Goal: Information Seeking & Learning: Learn about a topic

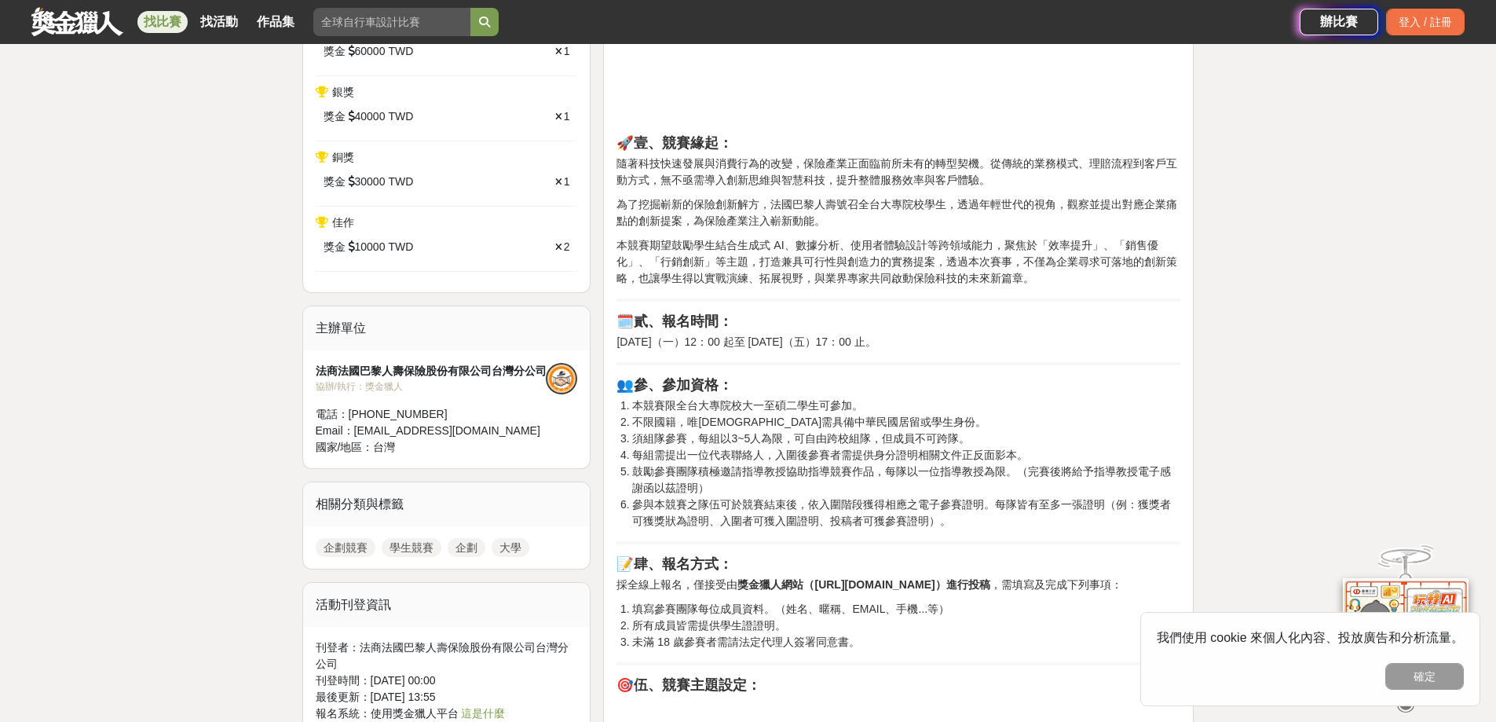
scroll to position [707, 0]
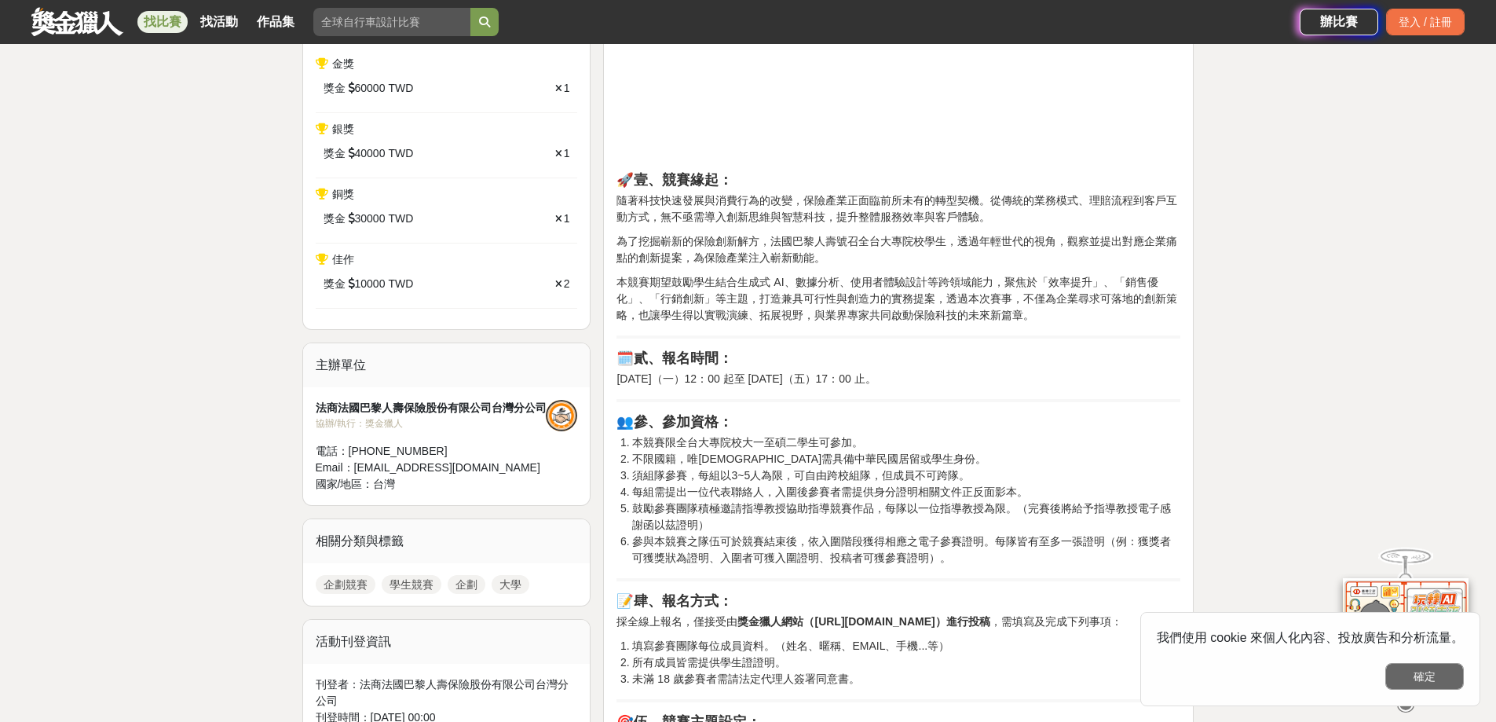
click at [1435, 682] on button "確定" at bounding box center [1424, 676] width 79 height 27
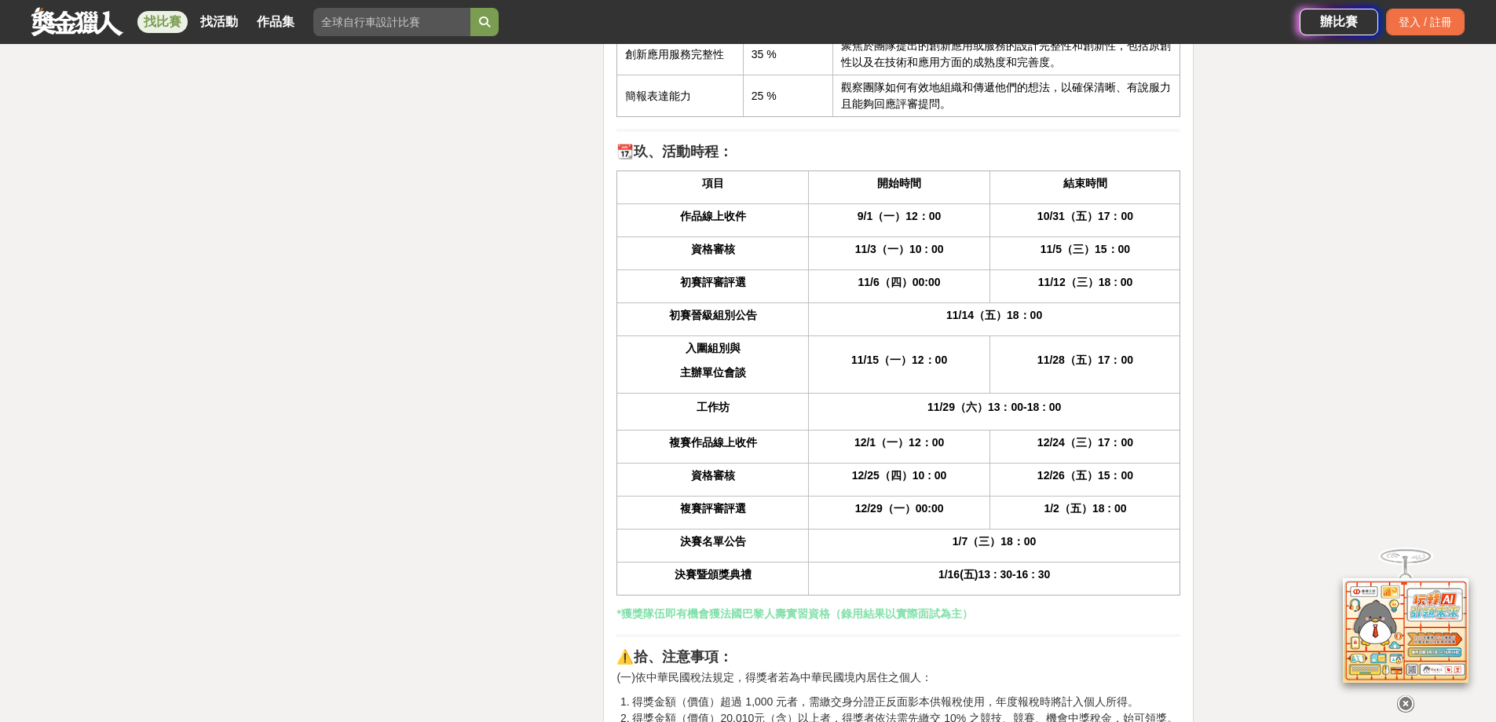
scroll to position [3848, 0]
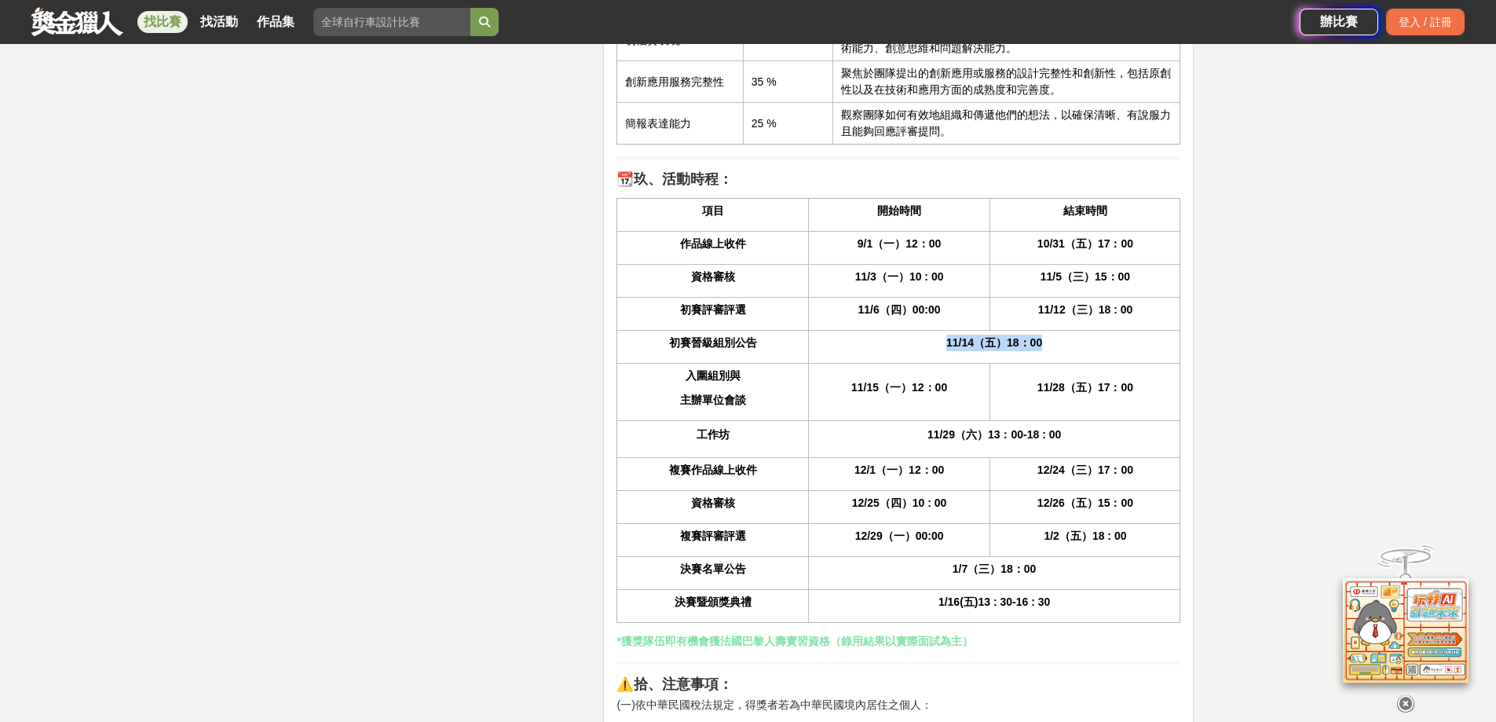
drag, startPoint x: 945, startPoint y: 343, endPoint x: 1075, endPoint y: 346, distance: 129.6
click at [1075, 346] on p "11/14（五）18：00" at bounding box center [995, 343] width 356 height 16
drag, startPoint x: 850, startPoint y: 393, endPoint x: 1156, endPoint y: 390, distance: 306.3
click at [1156, 390] on tr "入圍組別與 主辦單位會談 11/15（一）12：00 11/28（五）17：00" at bounding box center [898, 391] width 563 height 57
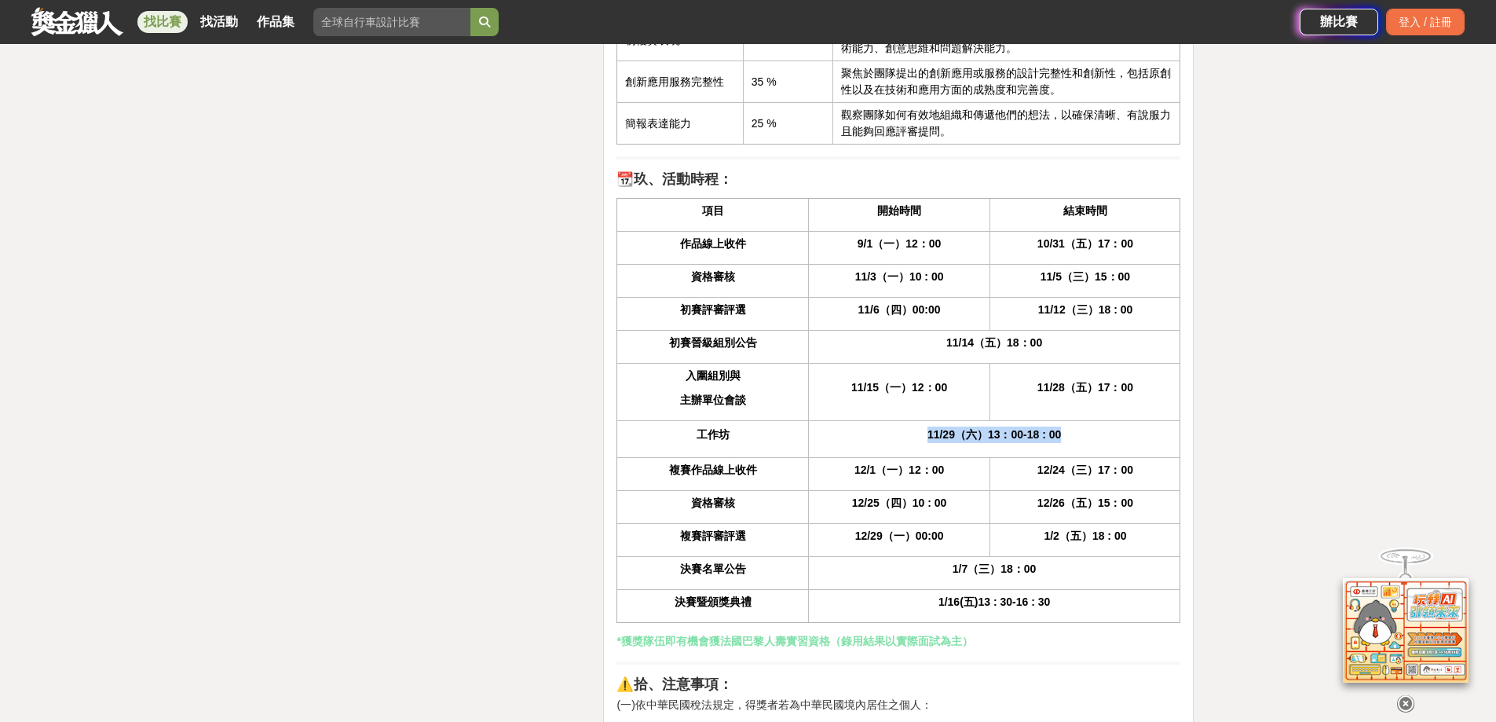
drag, startPoint x: 927, startPoint y: 436, endPoint x: 1091, endPoint y: 429, distance: 164.3
click at [1091, 429] on p "11/29（六）13：00-18 : 00" at bounding box center [995, 434] width 356 height 16
drag, startPoint x: 919, startPoint y: 468, endPoint x: 962, endPoint y: 466, distance: 43.2
click at [962, 466] on p "12/1（一）12：00" at bounding box center [900, 470] width 166 height 16
click at [1089, 495] on p "12/26（五）15：00" at bounding box center [1085, 503] width 174 height 16
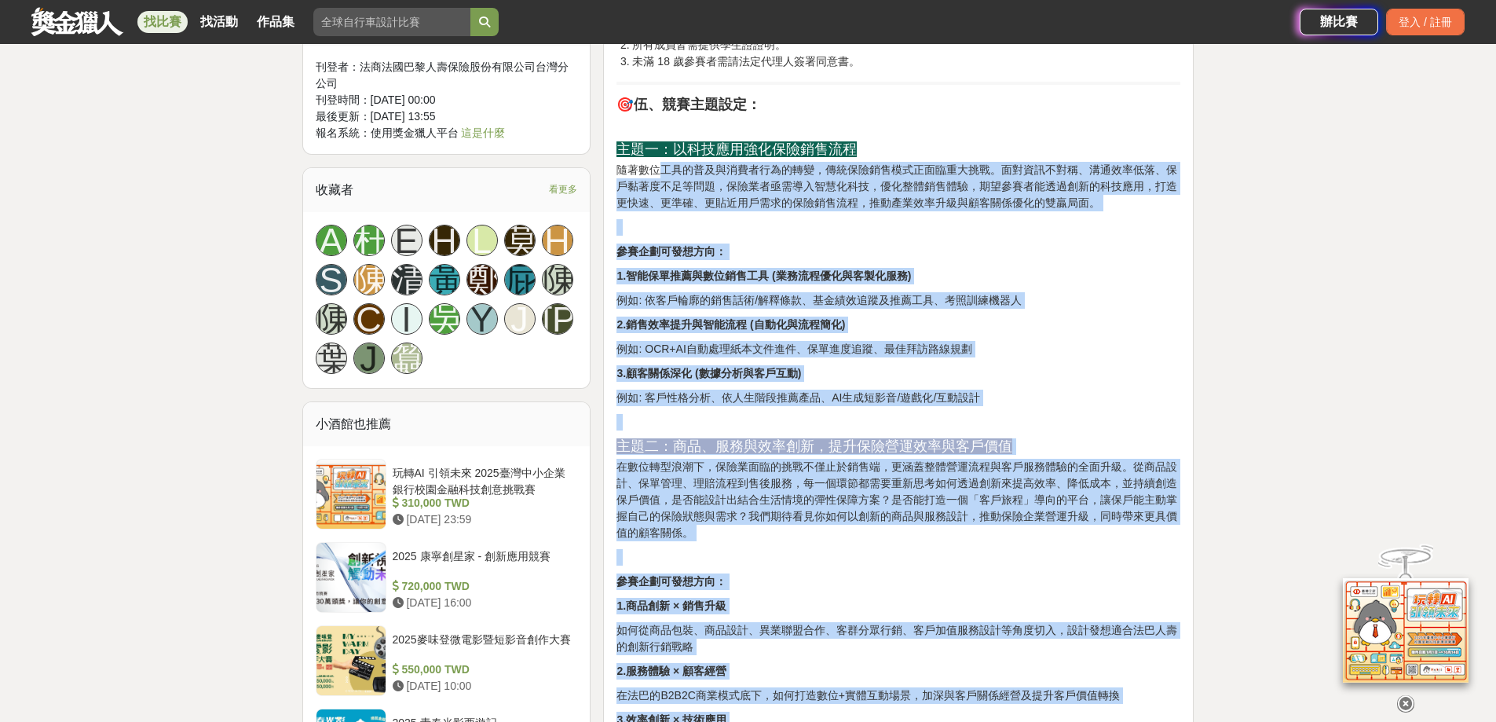
scroll to position [1256, 0]
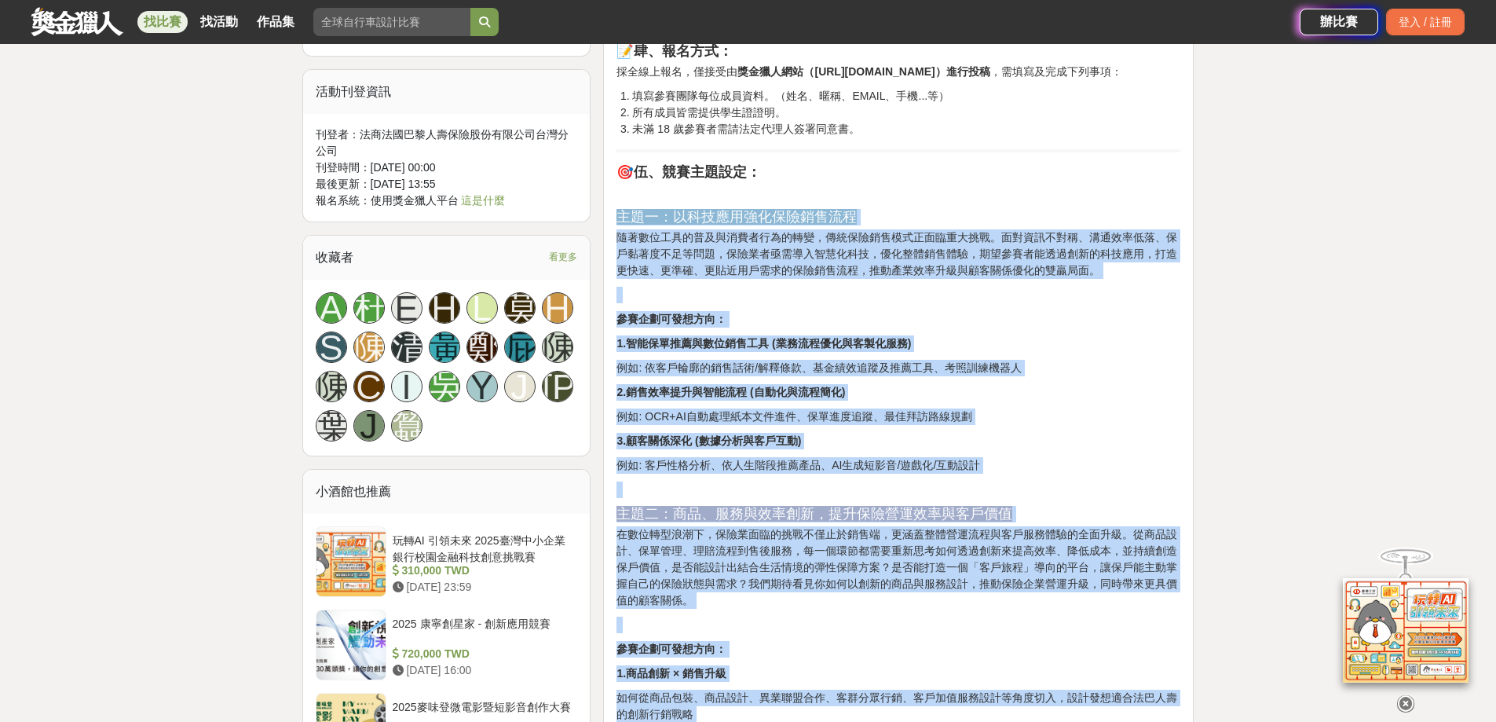
drag, startPoint x: 655, startPoint y: 625, endPoint x: 618, endPoint y: 230, distance: 396.7
copy div "主題一：以科技應用強化保險銷售流程 隨著數位工具的普及與消費者行為的轉變，傳統保險銷售模式正面臨重大挑戰。面對資訊不對稱、溝通效率低落、保戶黏著度不足等問題，…"
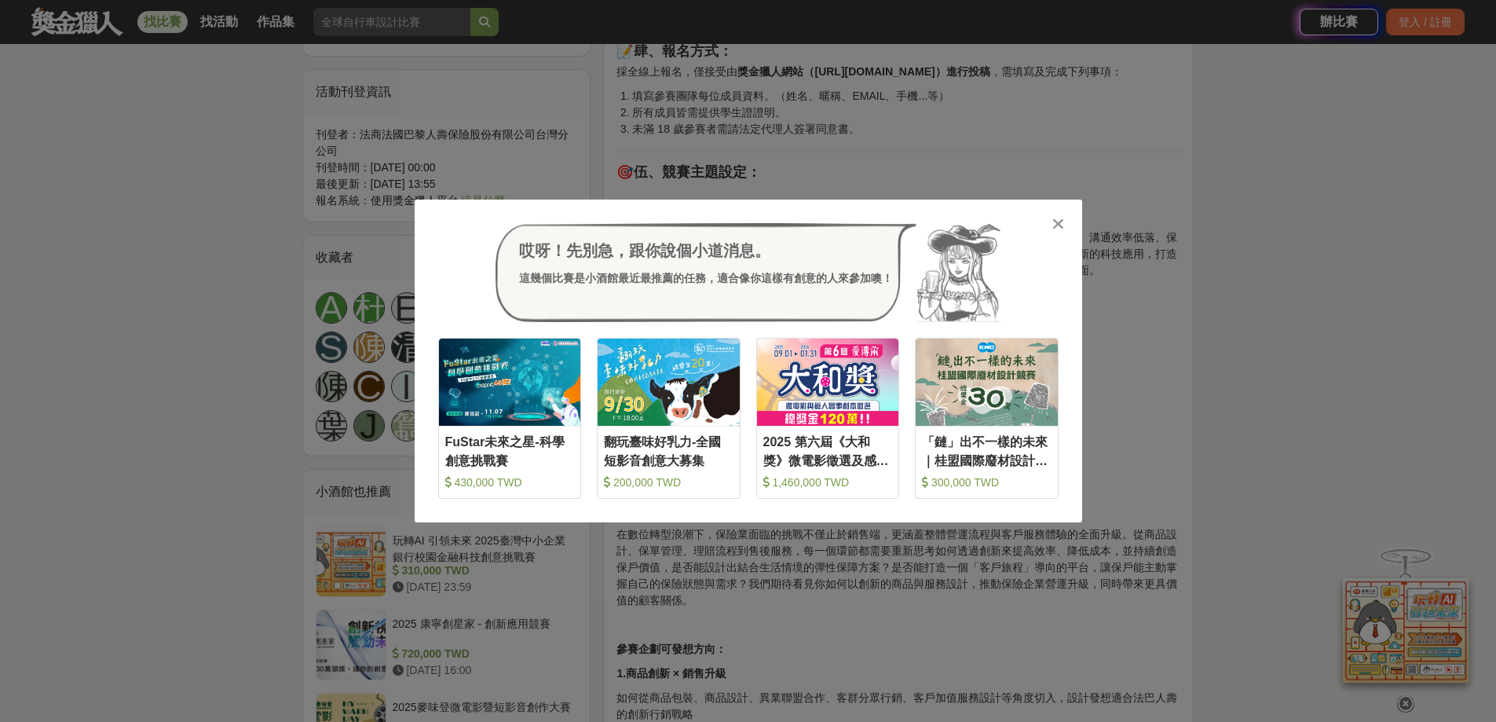
click at [1062, 222] on icon at bounding box center [1058, 224] width 12 height 16
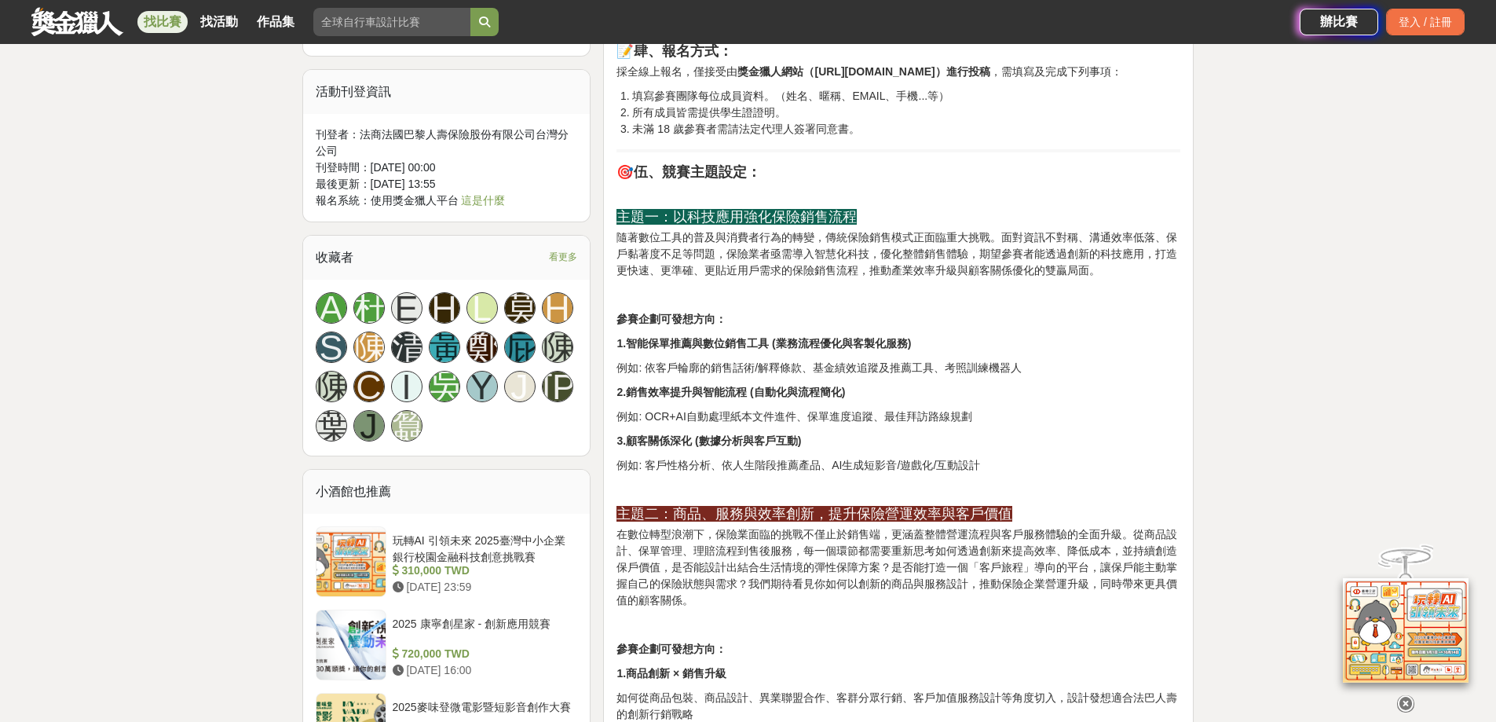
click at [83, 15] on link at bounding box center [77, 21] width 95 height 30
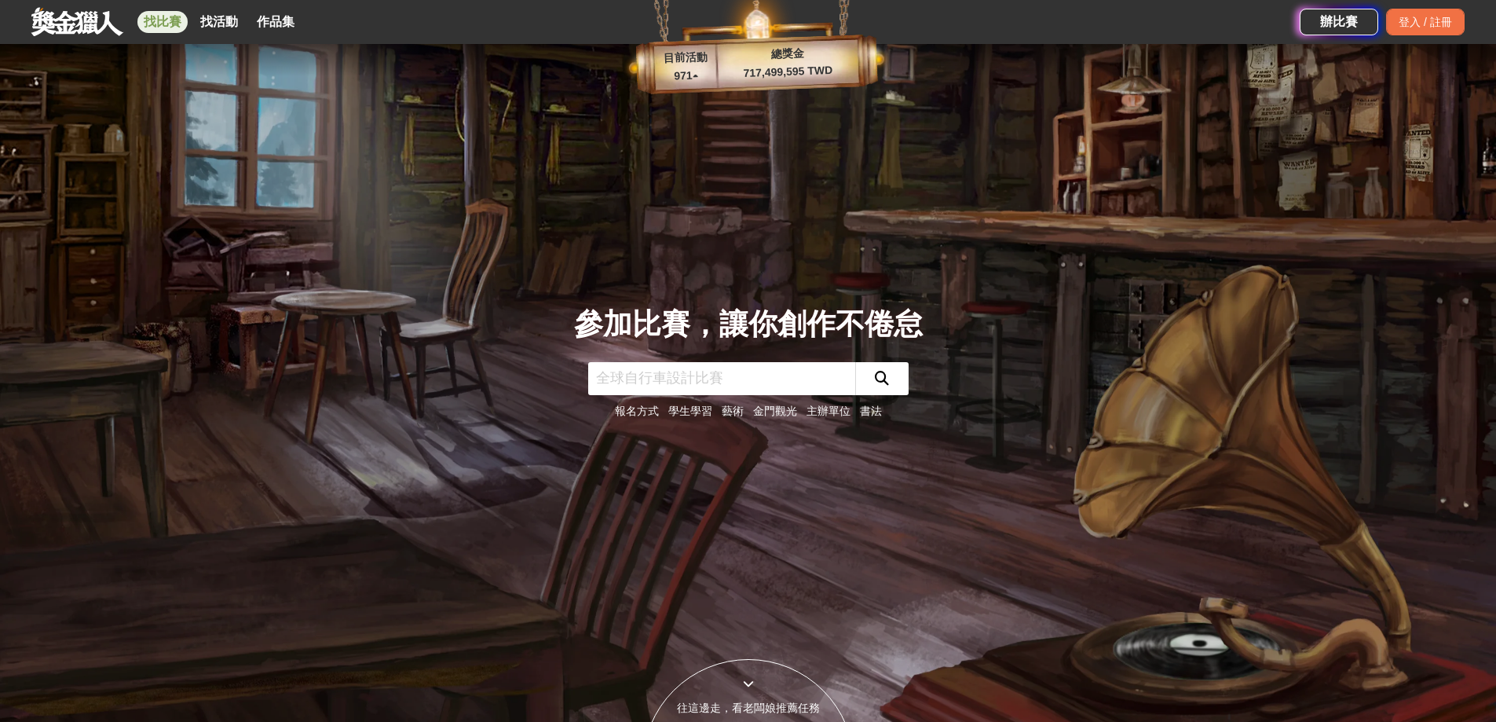
click at [159, 23] on link "找比賽" at bounding box center [162, 22] width 50 height 22
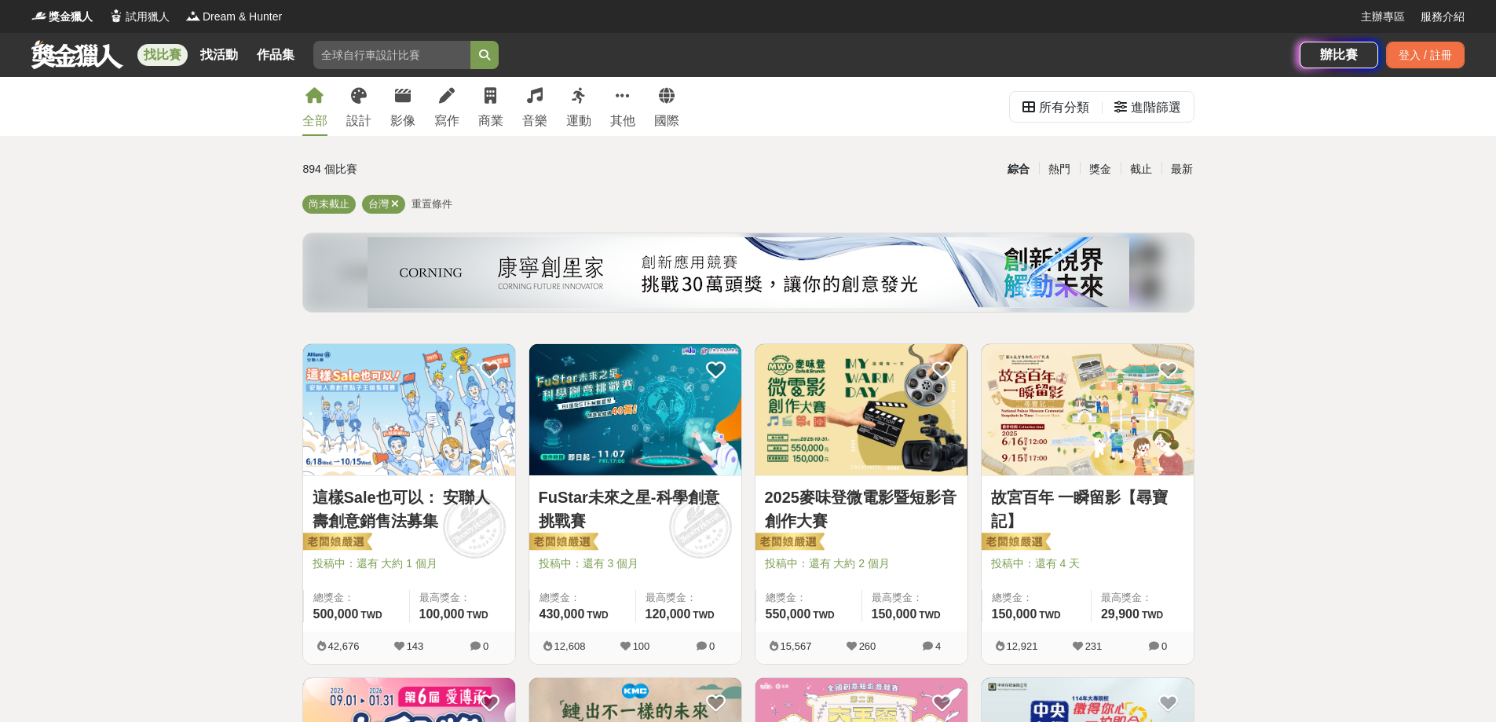
click at [639, 499] on link "FuStar未來之星-科學創意挑戰賽" at bounding box center [635, 508] width 193 height 47
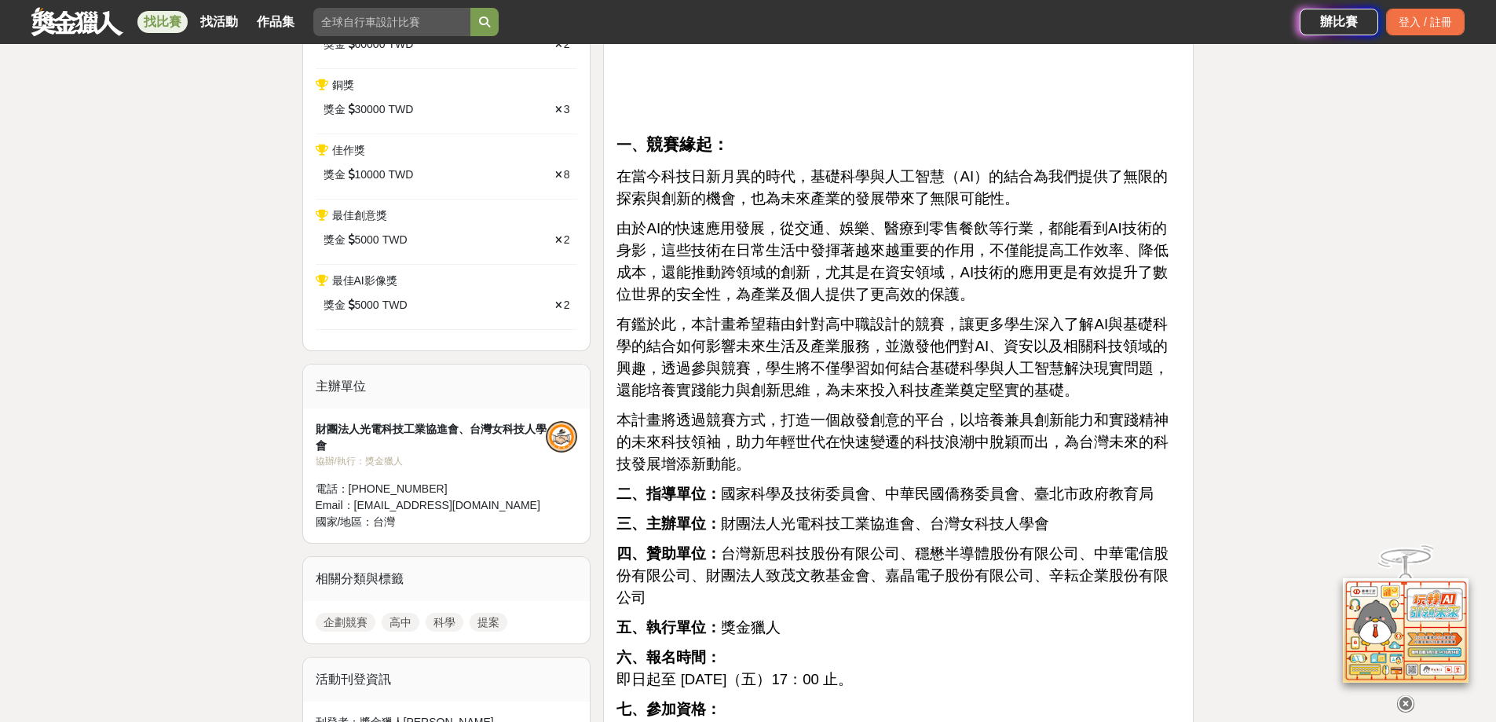
scroll to position [942, 0]
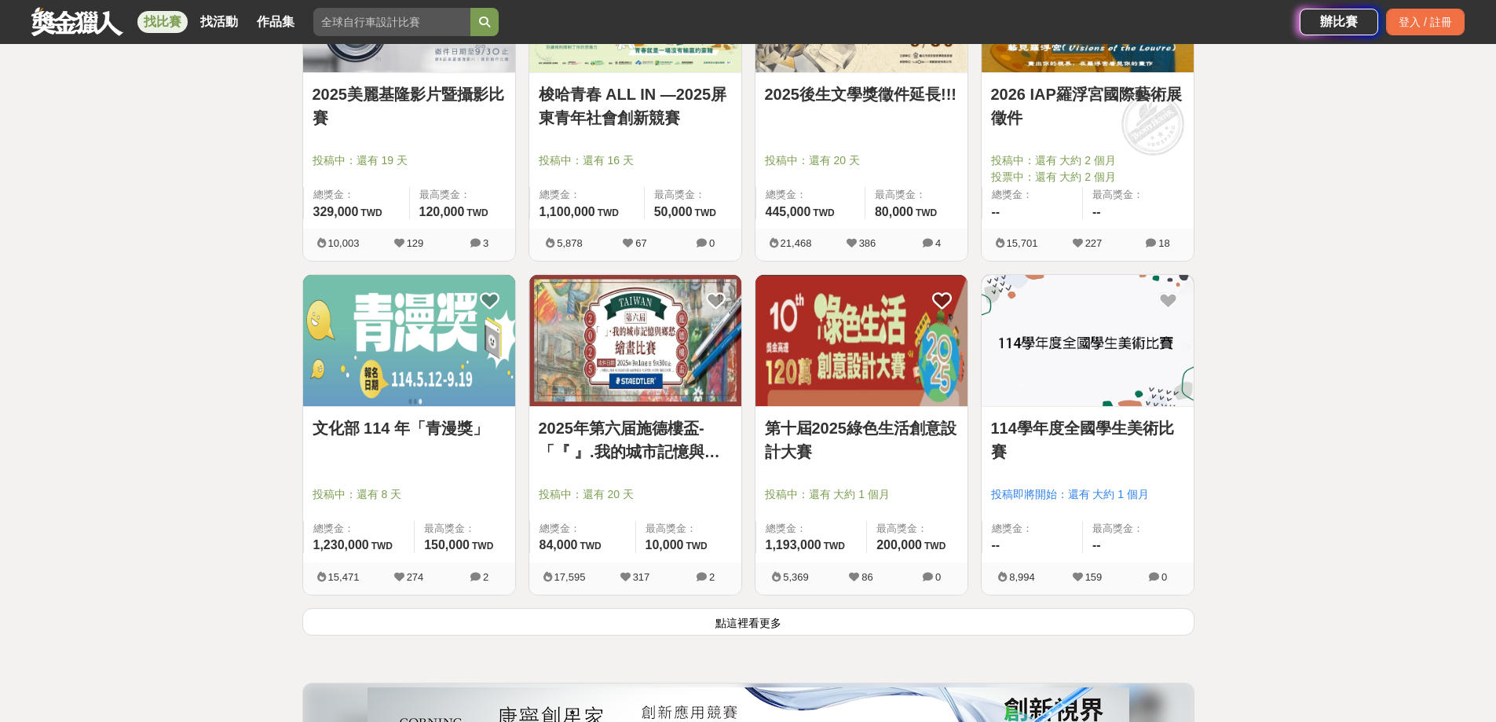
scroll to position [1728, 0]
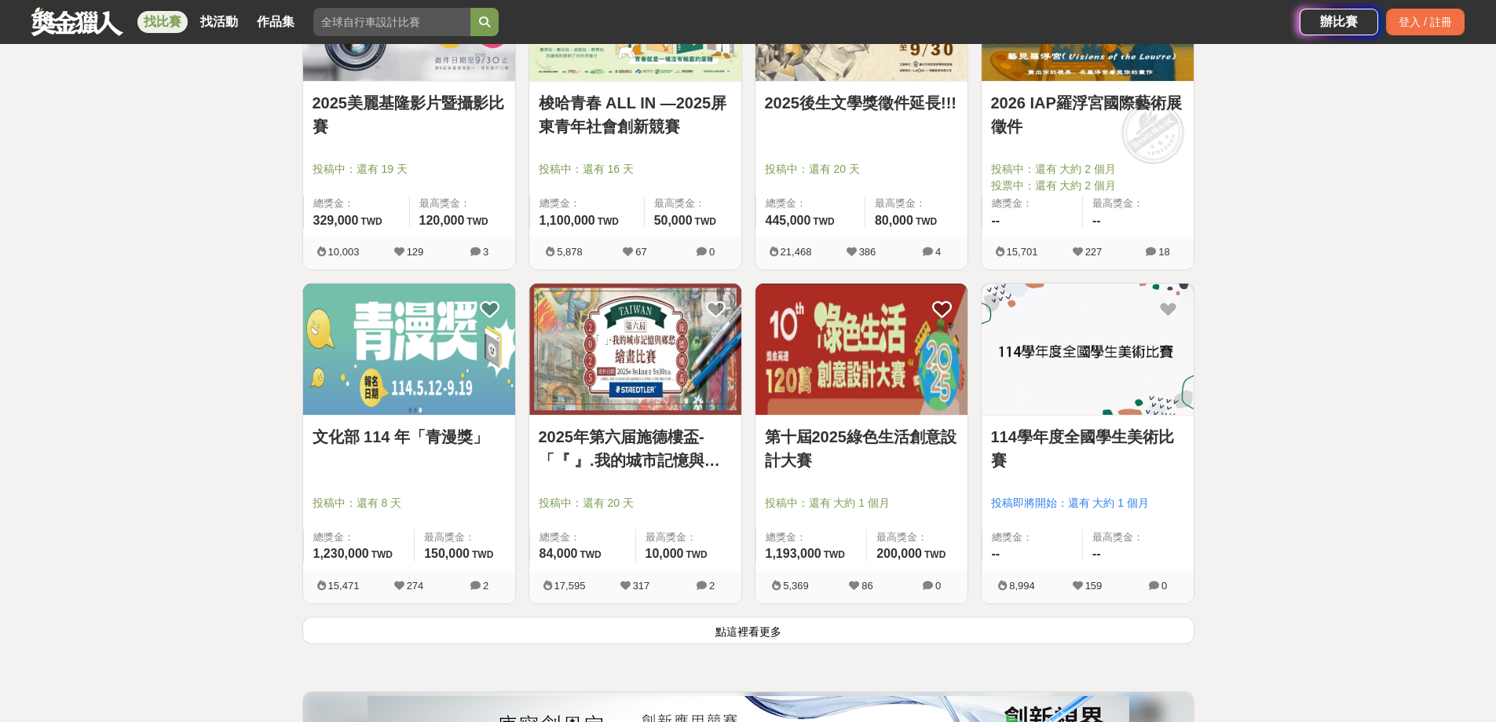
click at [777, 633] on button "點這裡看更多" at bounding box center [748, 629] width 892 height 27
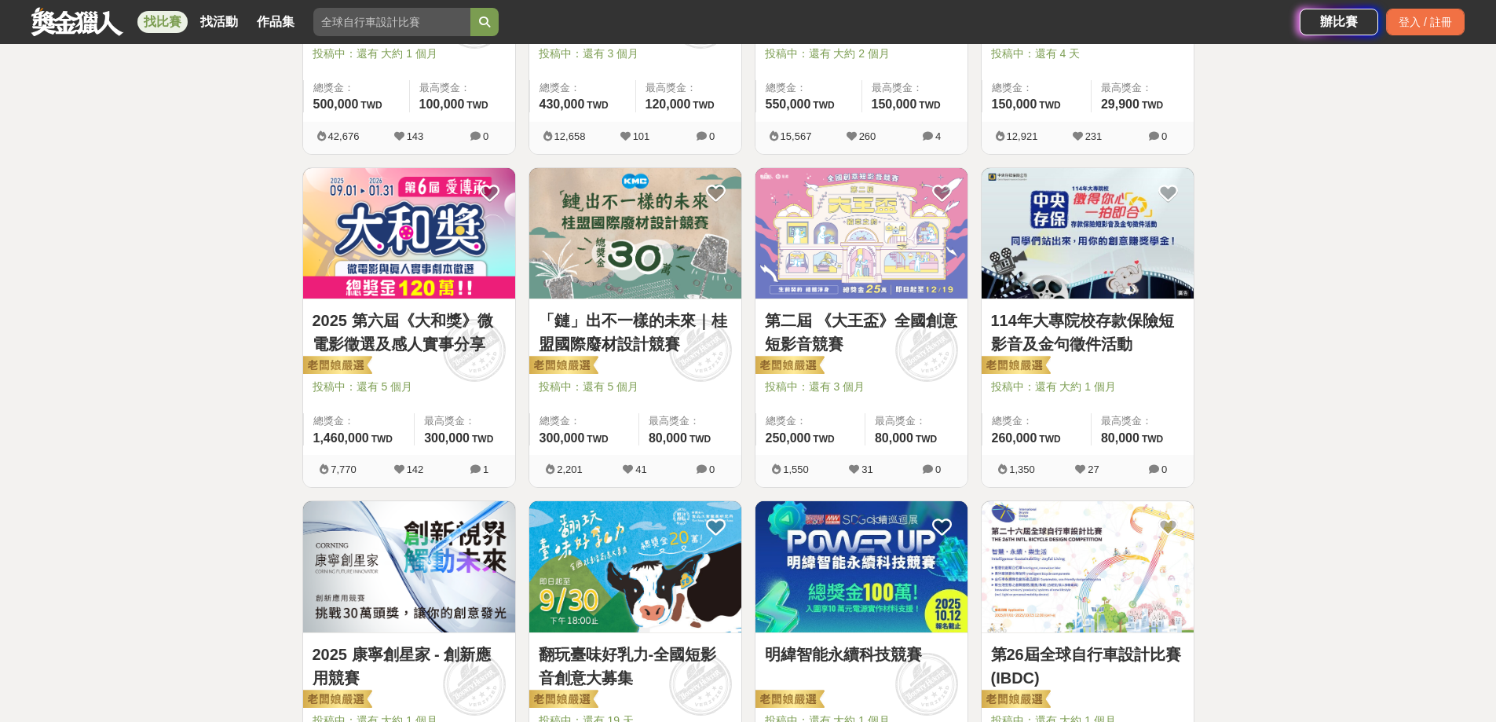
scroll to position [393, 0]
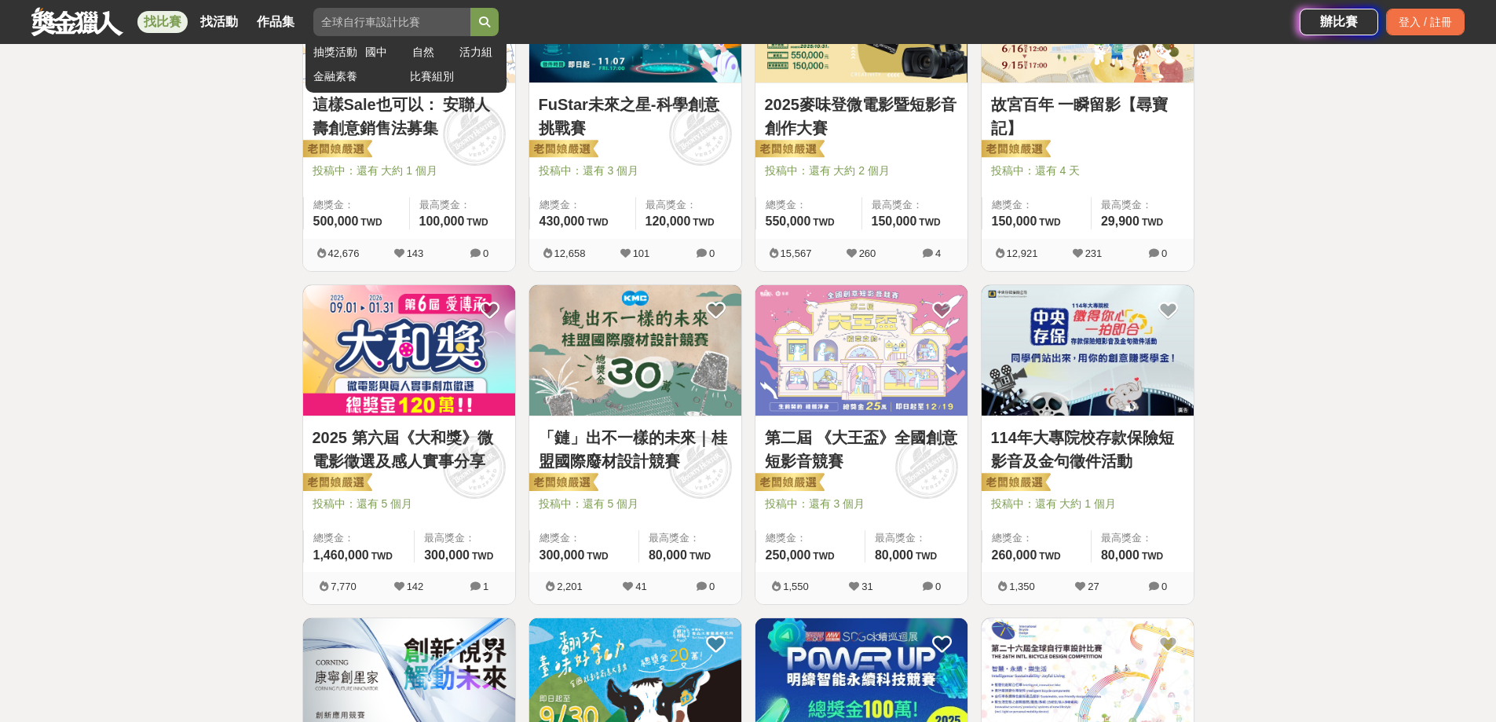
click at [413, 23] on input "search" at bounding box center [391, 22] width 157 height 28
click at [430, 21] on input "search" at bounding box center [391, 22] width 157 height 28
click at [438, 73] on link "比賽組別" at bounding box center [454, 76] width 89 height 16
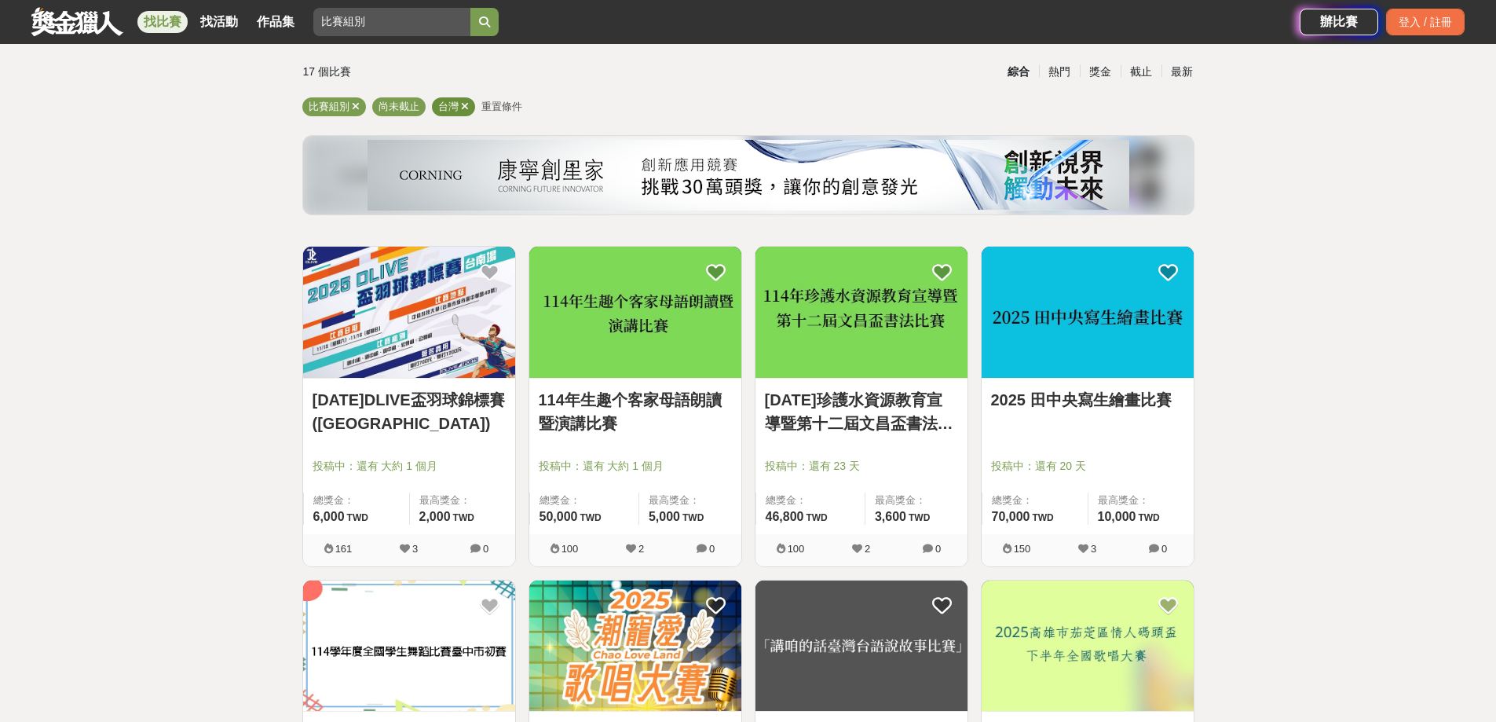
click at [466, 112] on span at bounding box center [465, 107] width 8 height 12
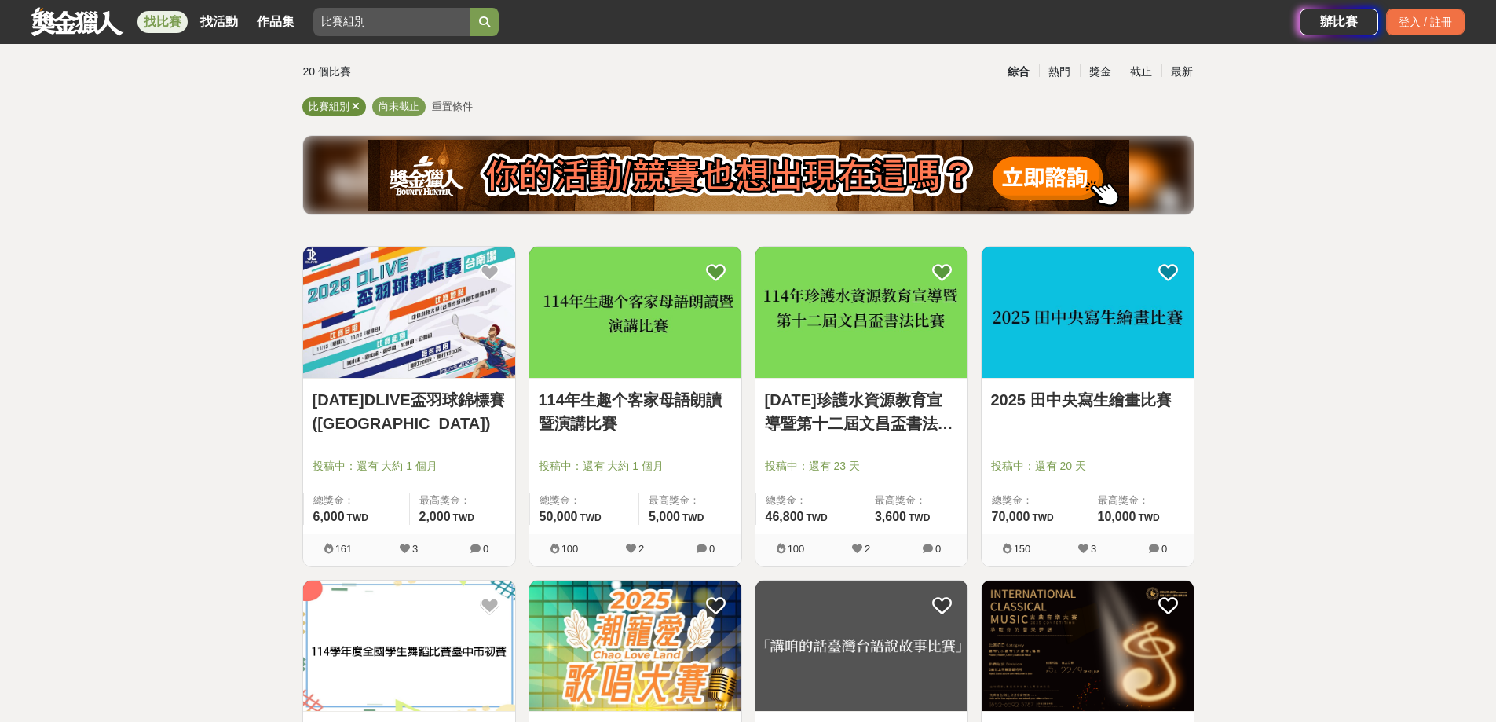
click at [353, 105] on icon at bounding box center [356, 106] width 8 height 10
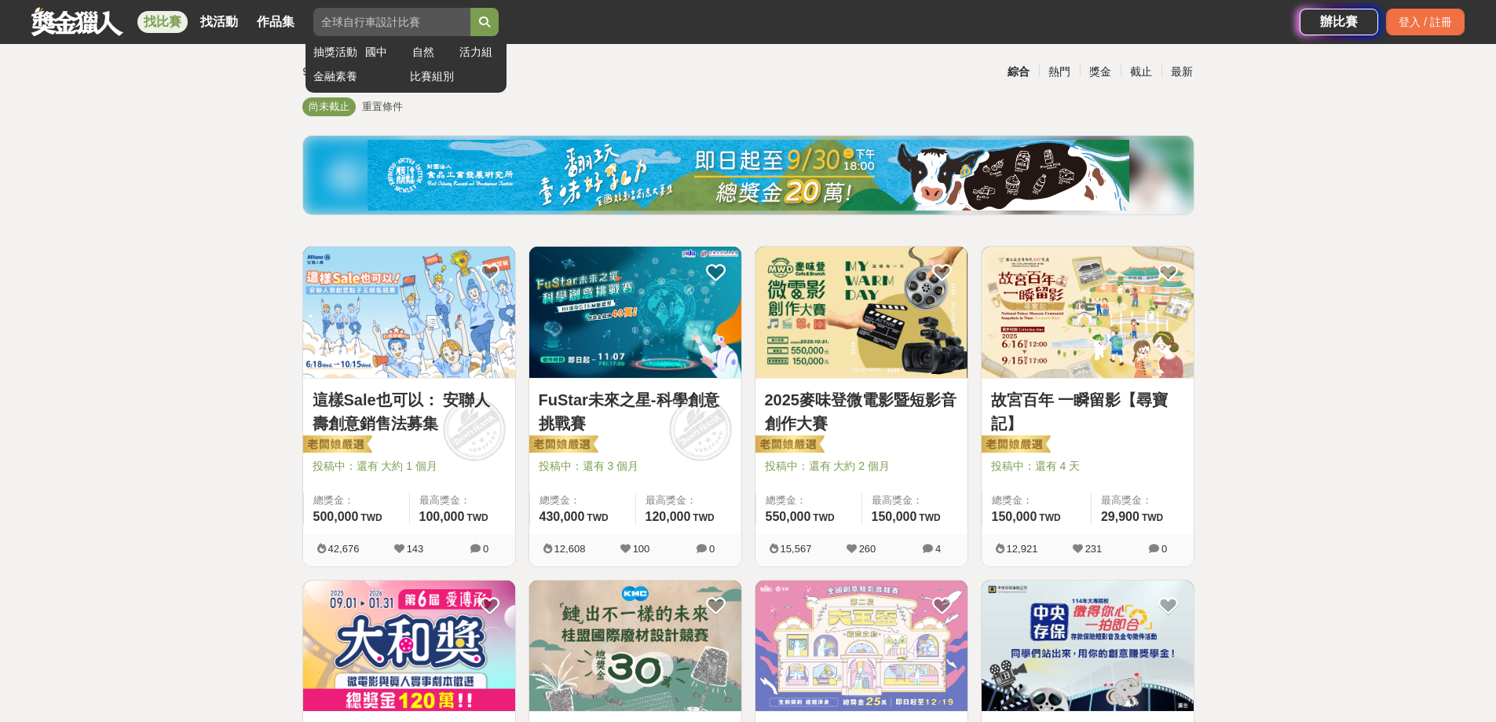
click at [398, 25] on input "search" at bounding box center [391, 22] width 157 height 28
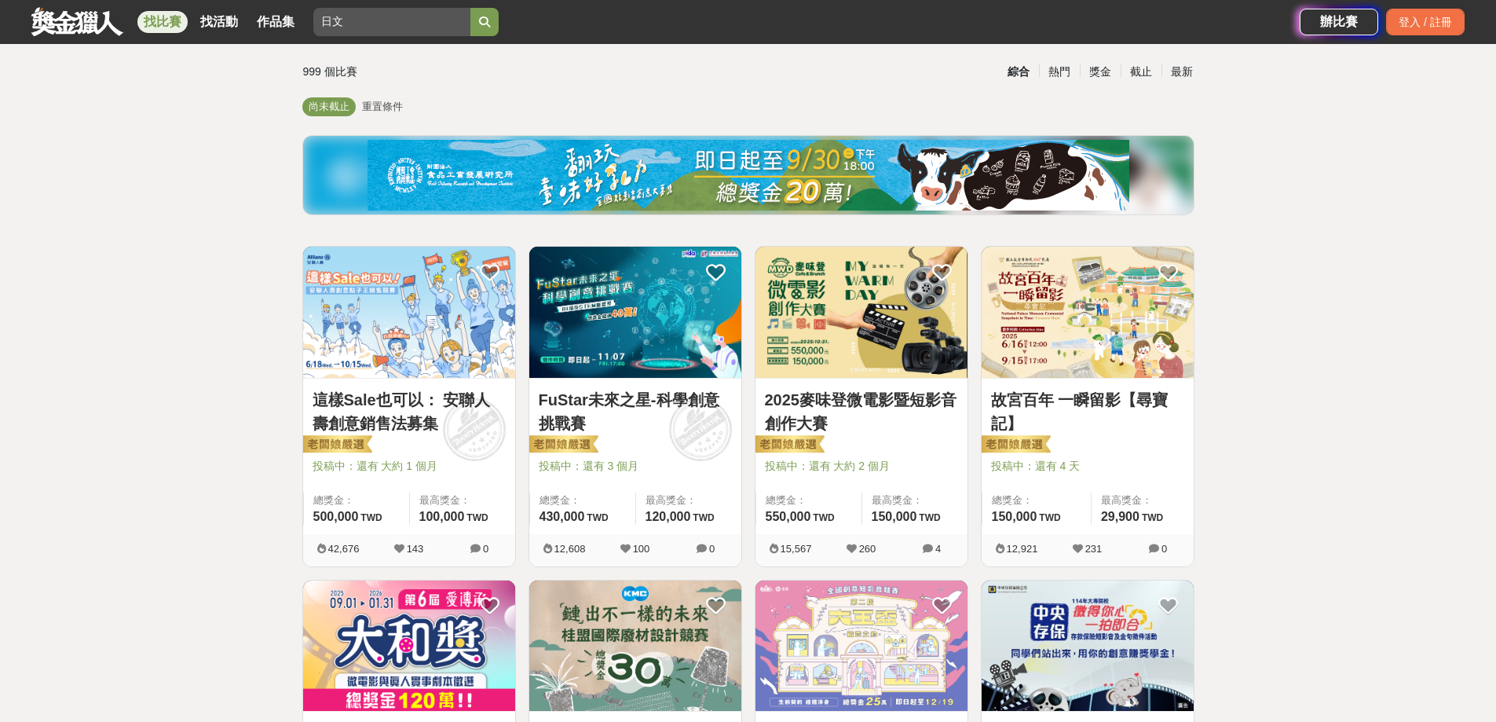
click at [470, 8] on button "submit" at bounding box center [484, 22] width 28 height 28
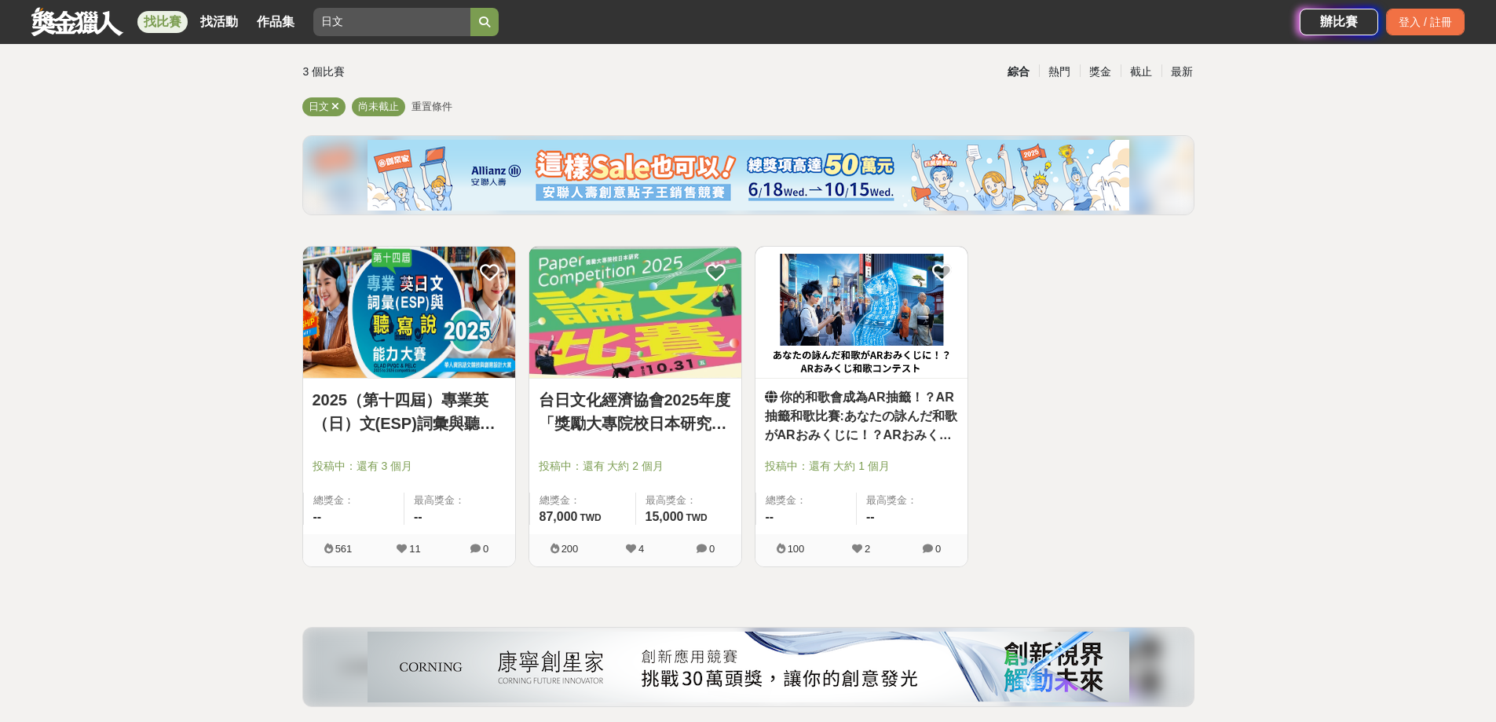
click at [670, 335] on img at bounding box center [635, 312] width 212 height 131
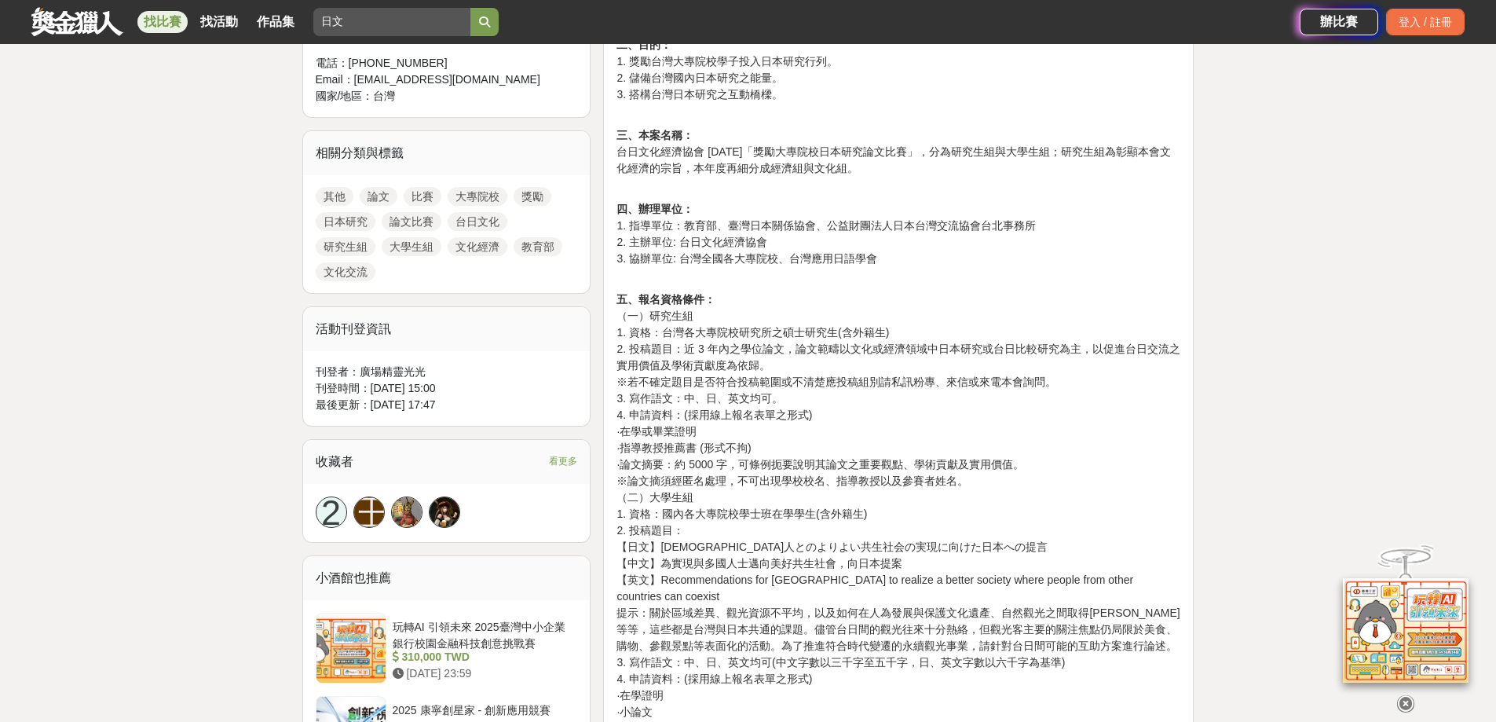
scroll to position [707, 0]
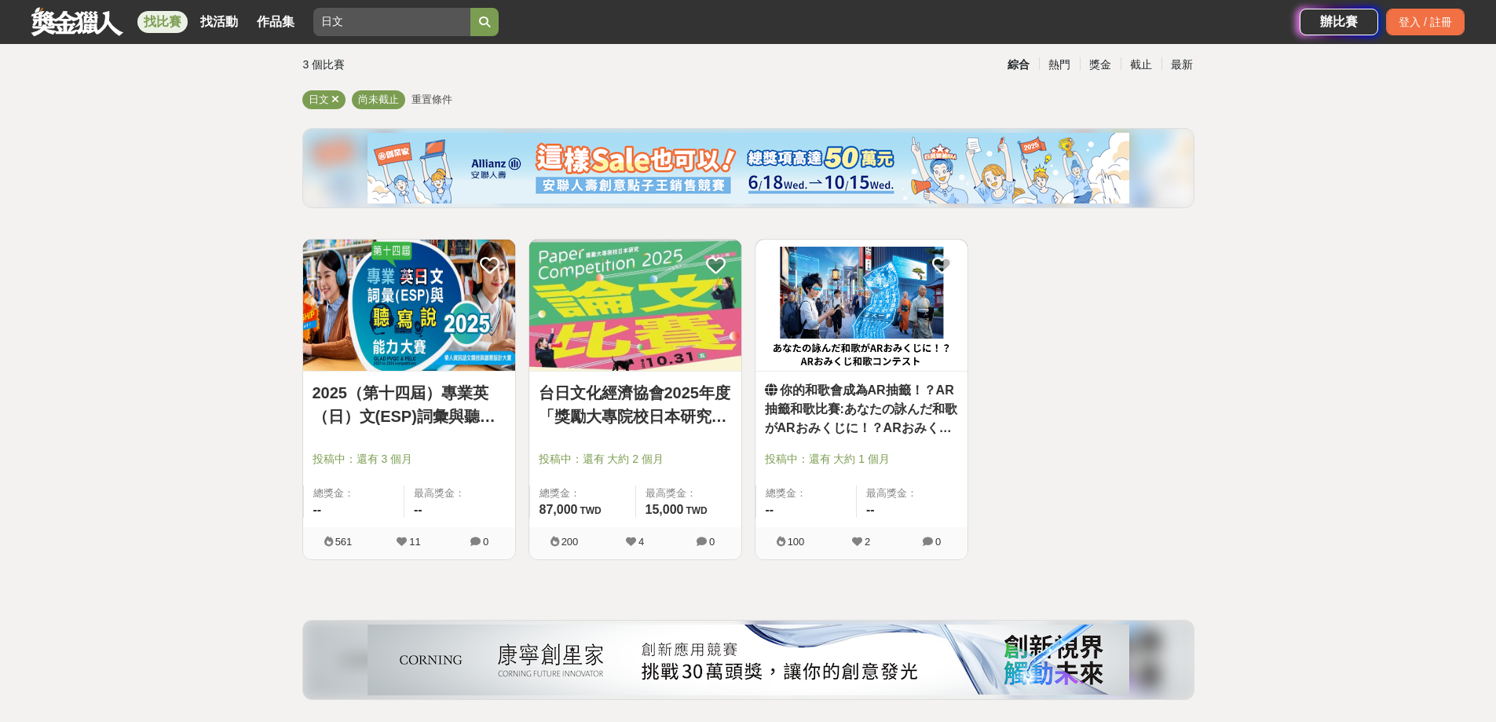
scroll to position [97, 0]
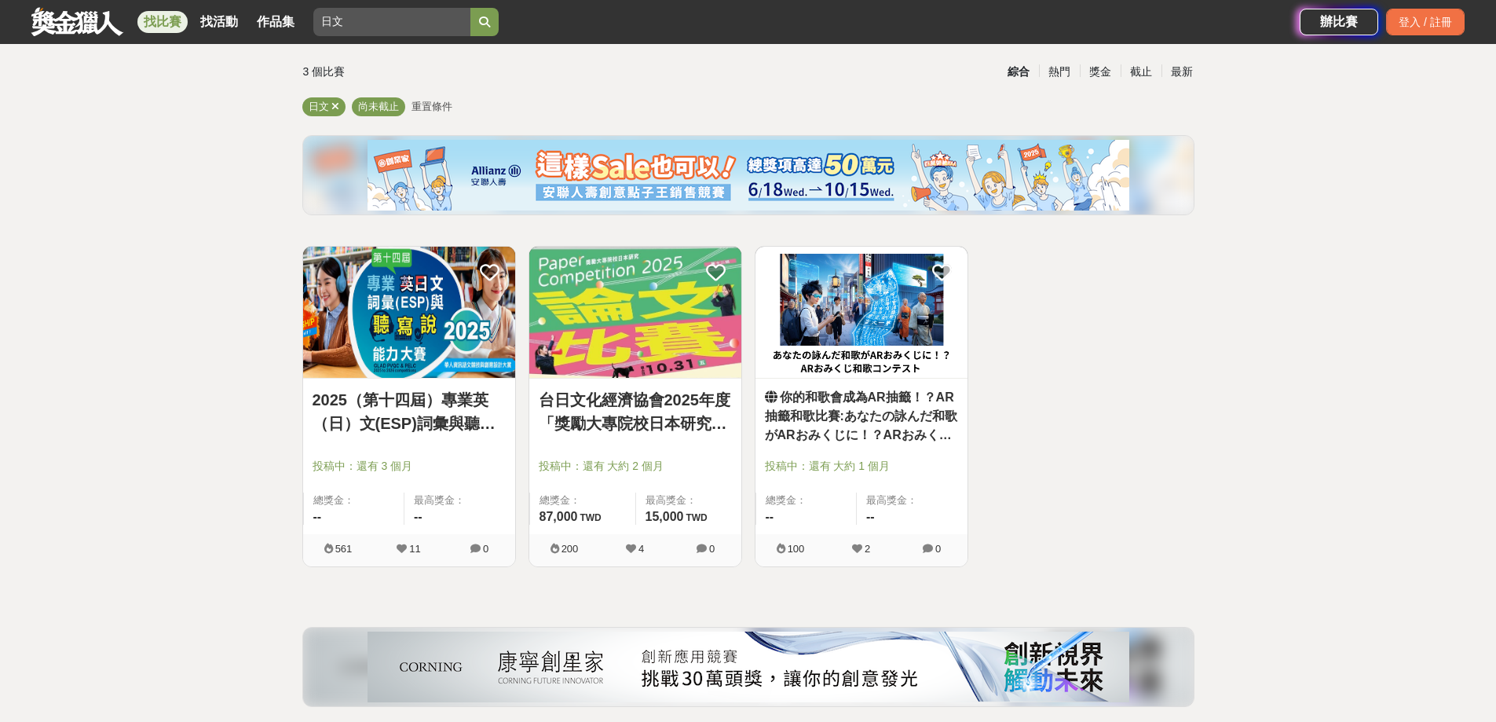
drag, startPoint x: 674, startPoint y: 342, endPoint x: 676, endPoint y: 352, distance: 10.5
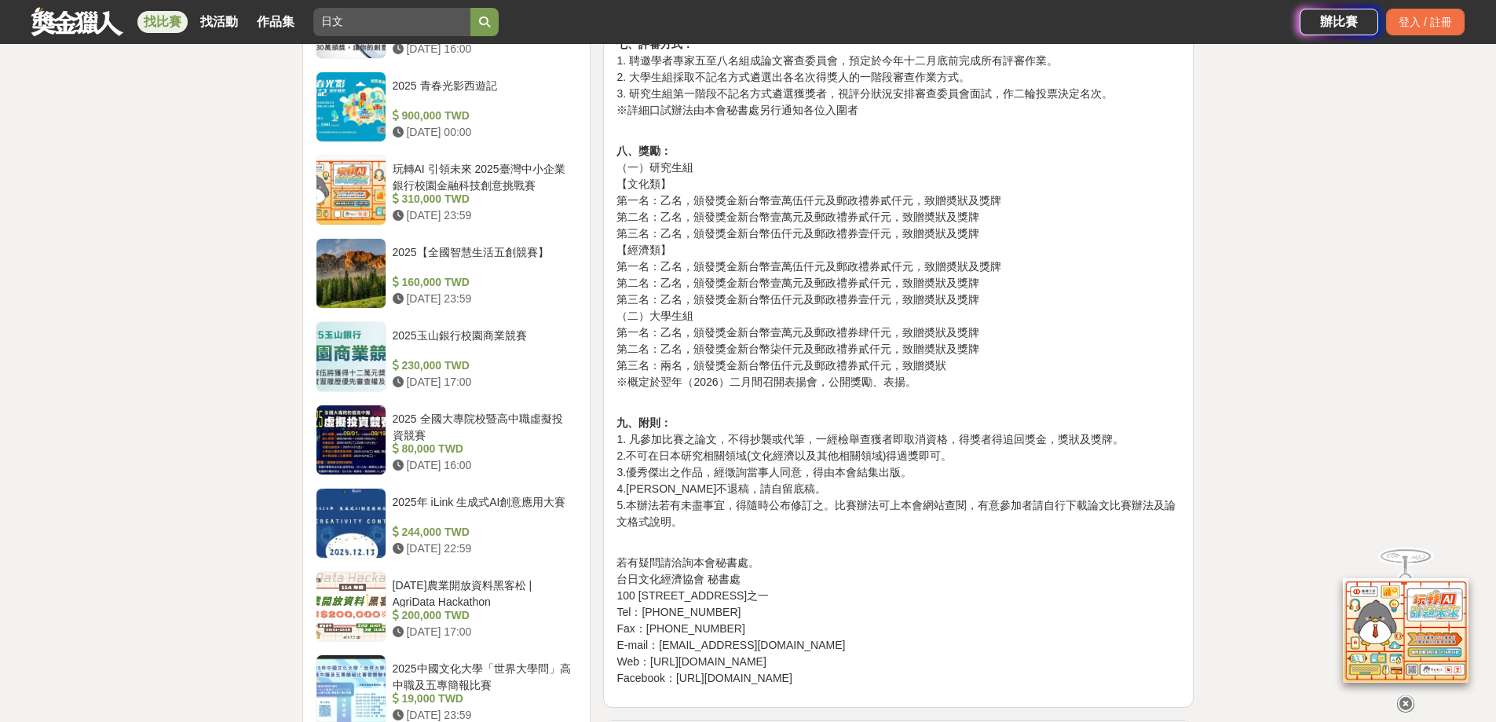
scroll to position [1571, 0]
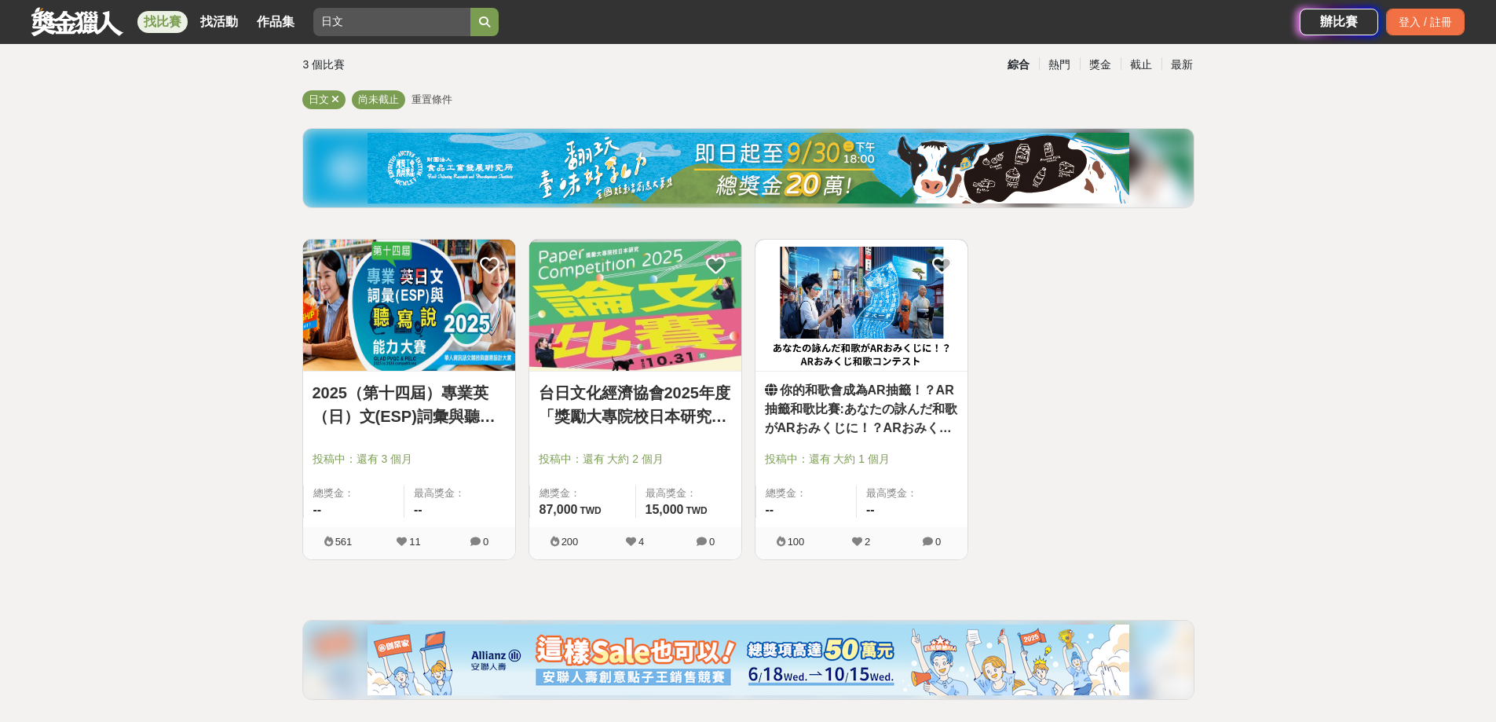
scroll to position [97, 0]
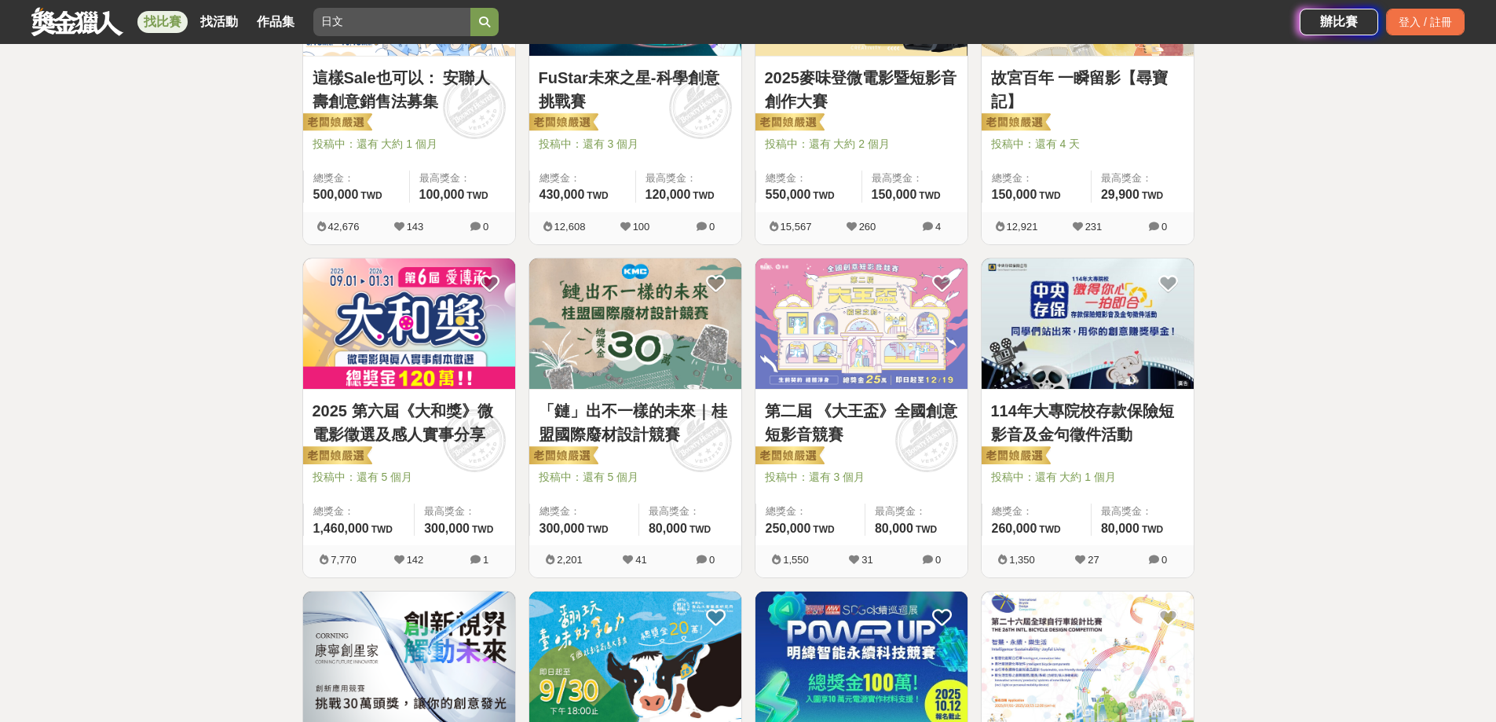
scroll to position [411, 0]
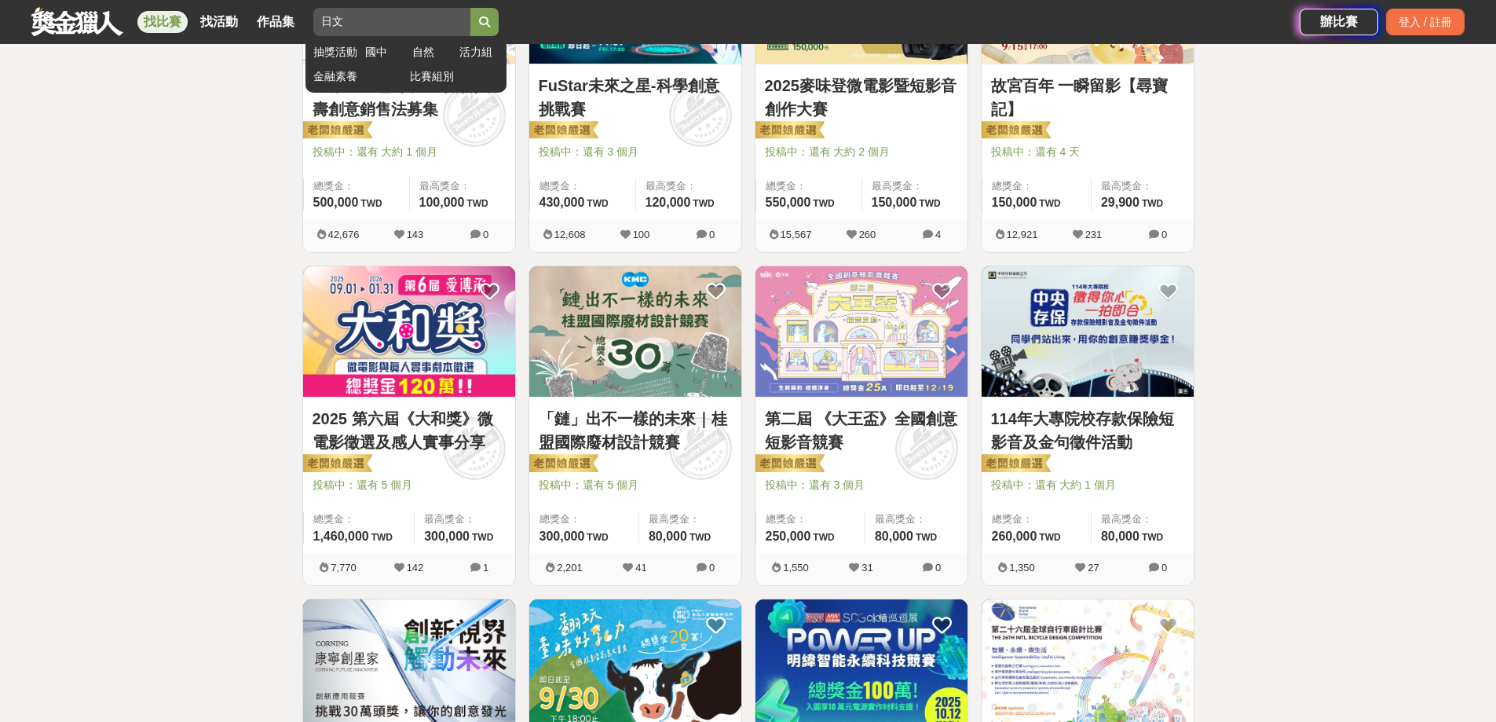
click at [407, 29] on input "日文" at bounding box center [391, 22] width 157 height 28
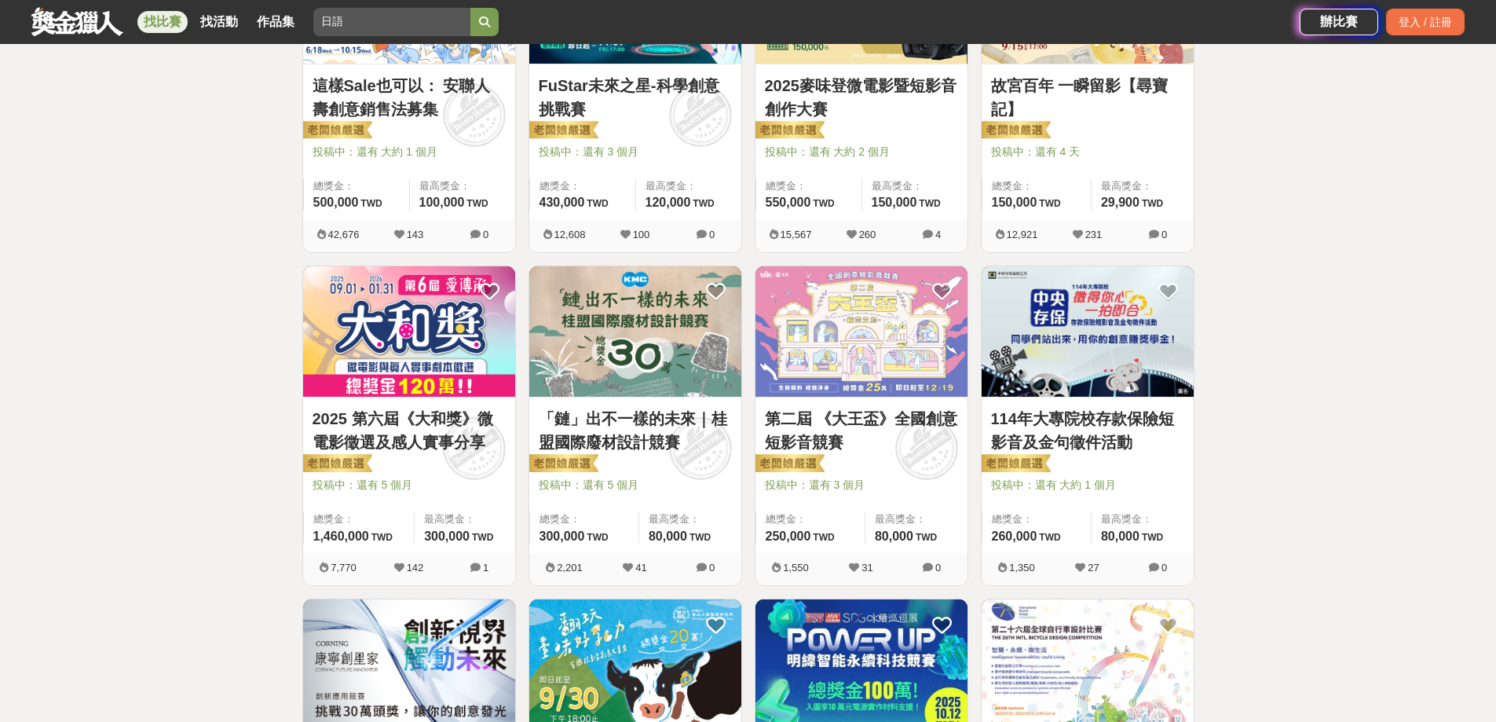
type input "日語"
click at [470, 8] on button "submit" at bounding box center [484, 22] width 28 height 28
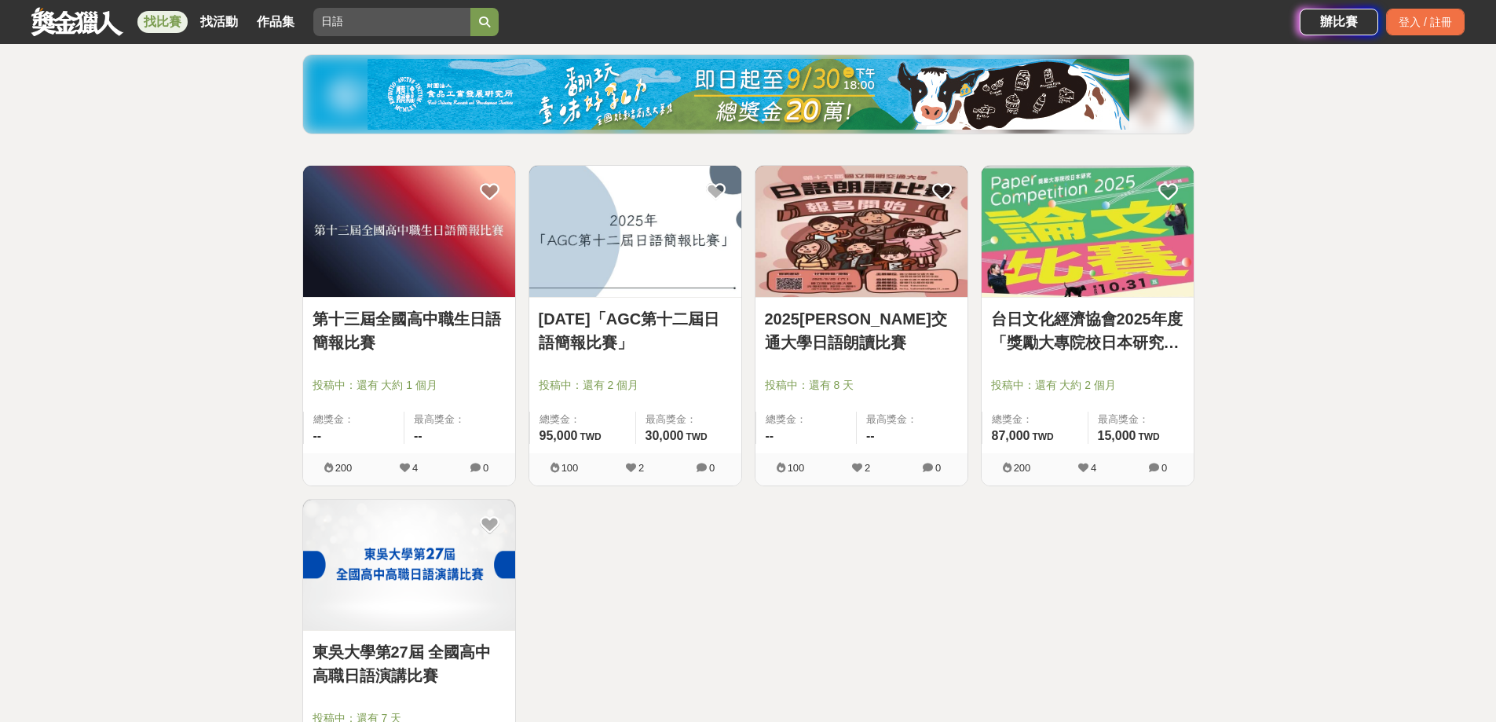
scroll to position [254, 0]
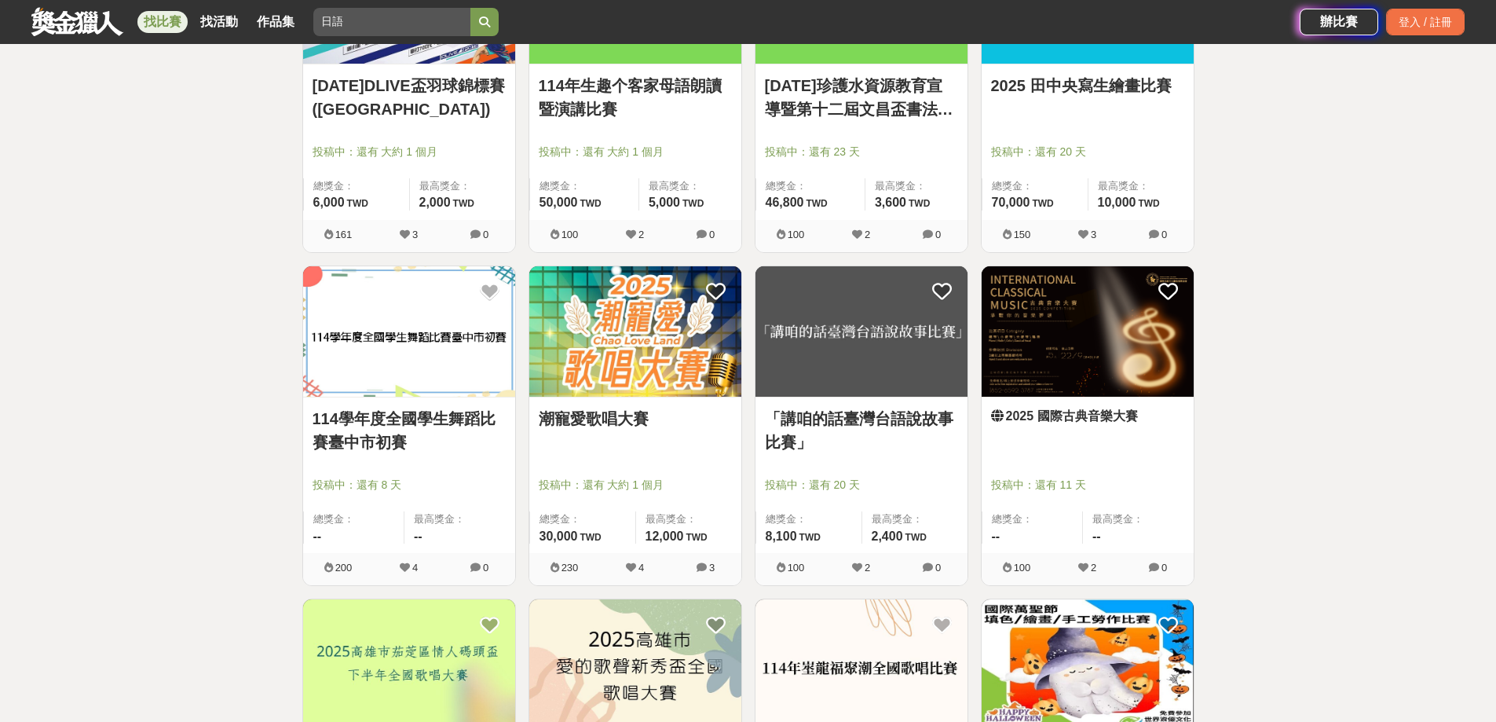
scroll to position [97, 0]
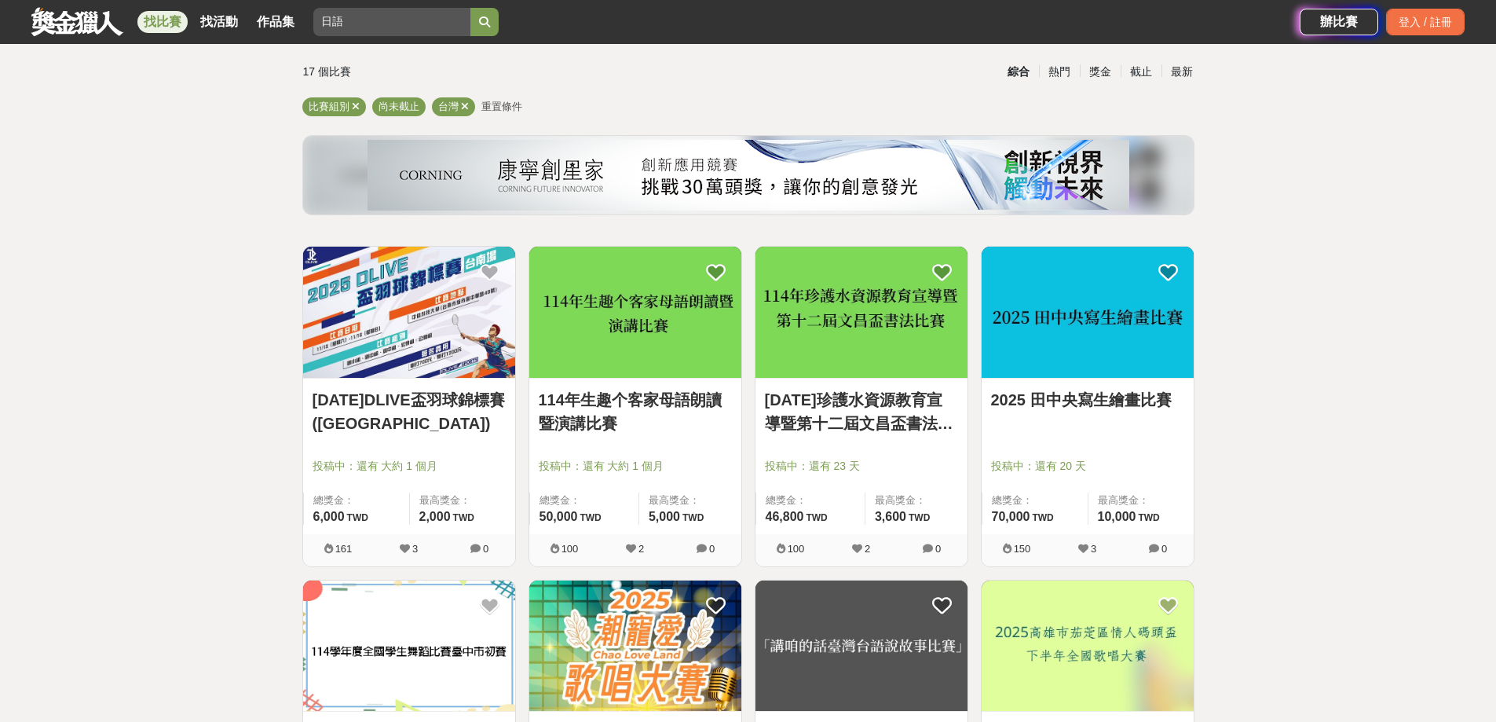
drag, startPoint x: 192, startPoint y: 55, endPoint x: 199, endPoint y: 64, distance: 10.7
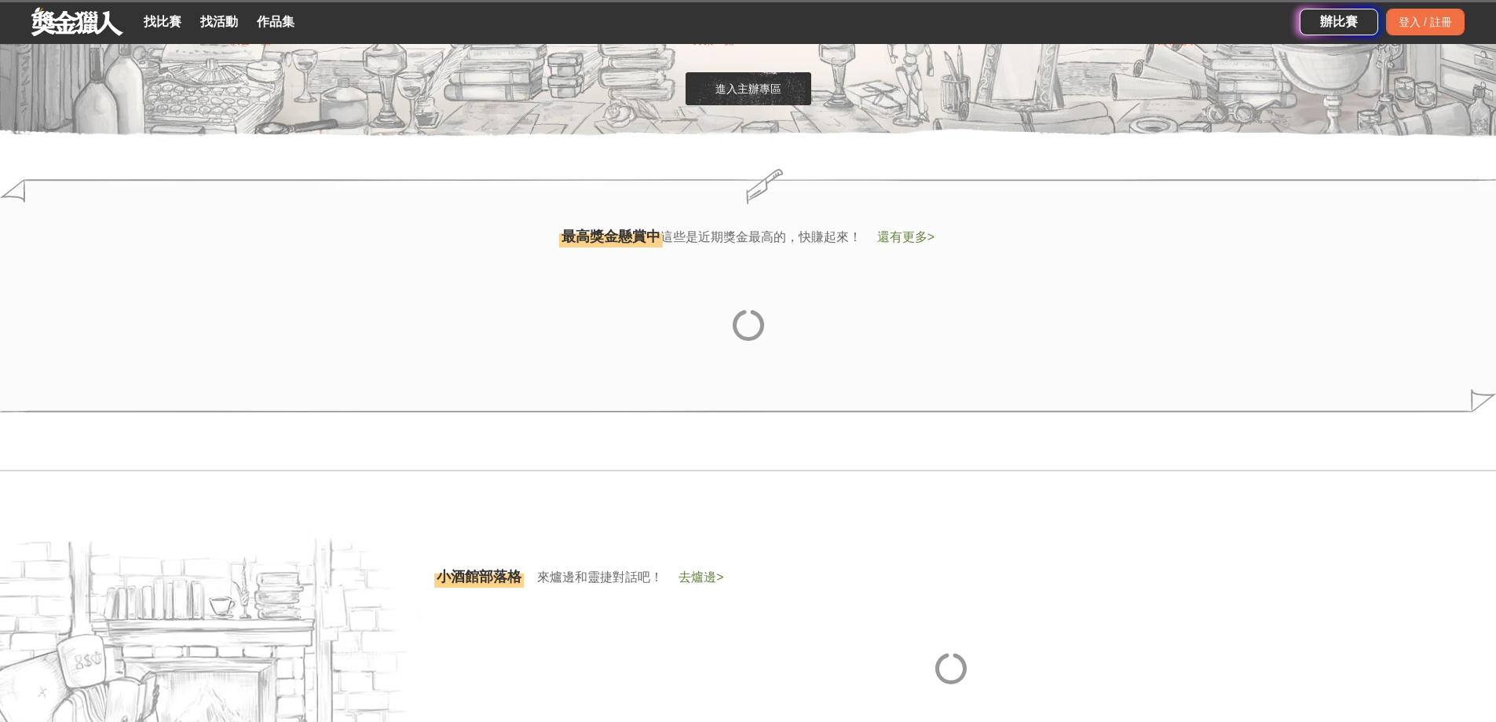
scroll to position [1728, 0]
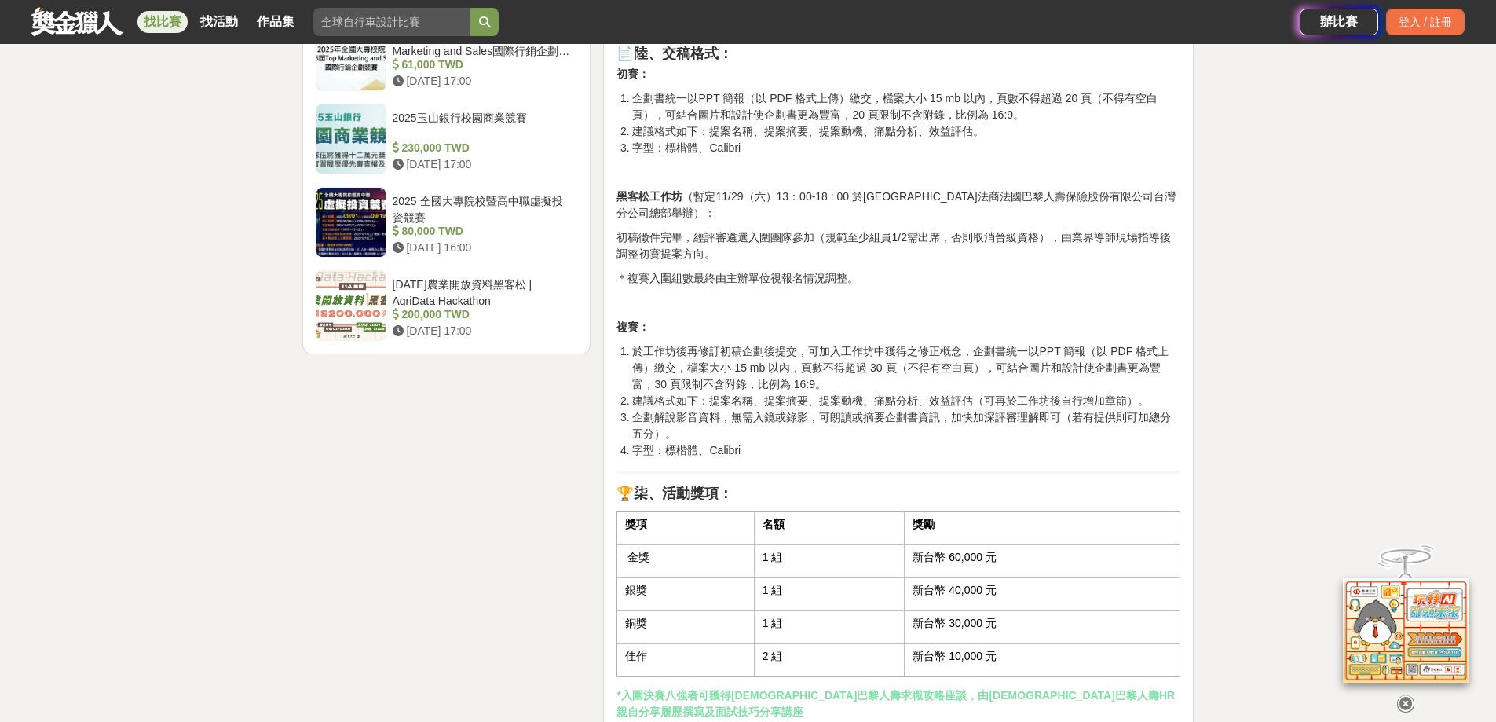
scroll to position [2434, 0]
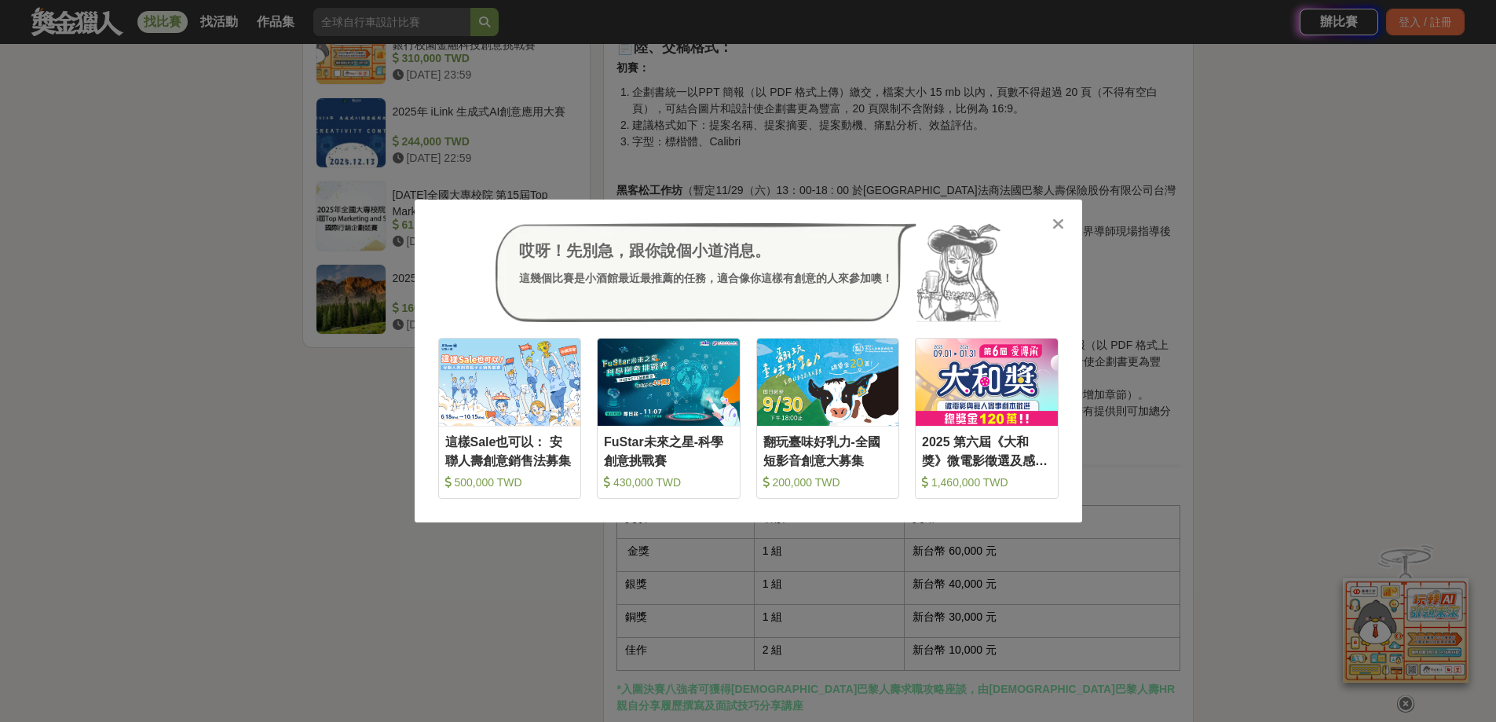
click at [1056, 226] on icon at bounding box center [1058, 224] width 12 height 16
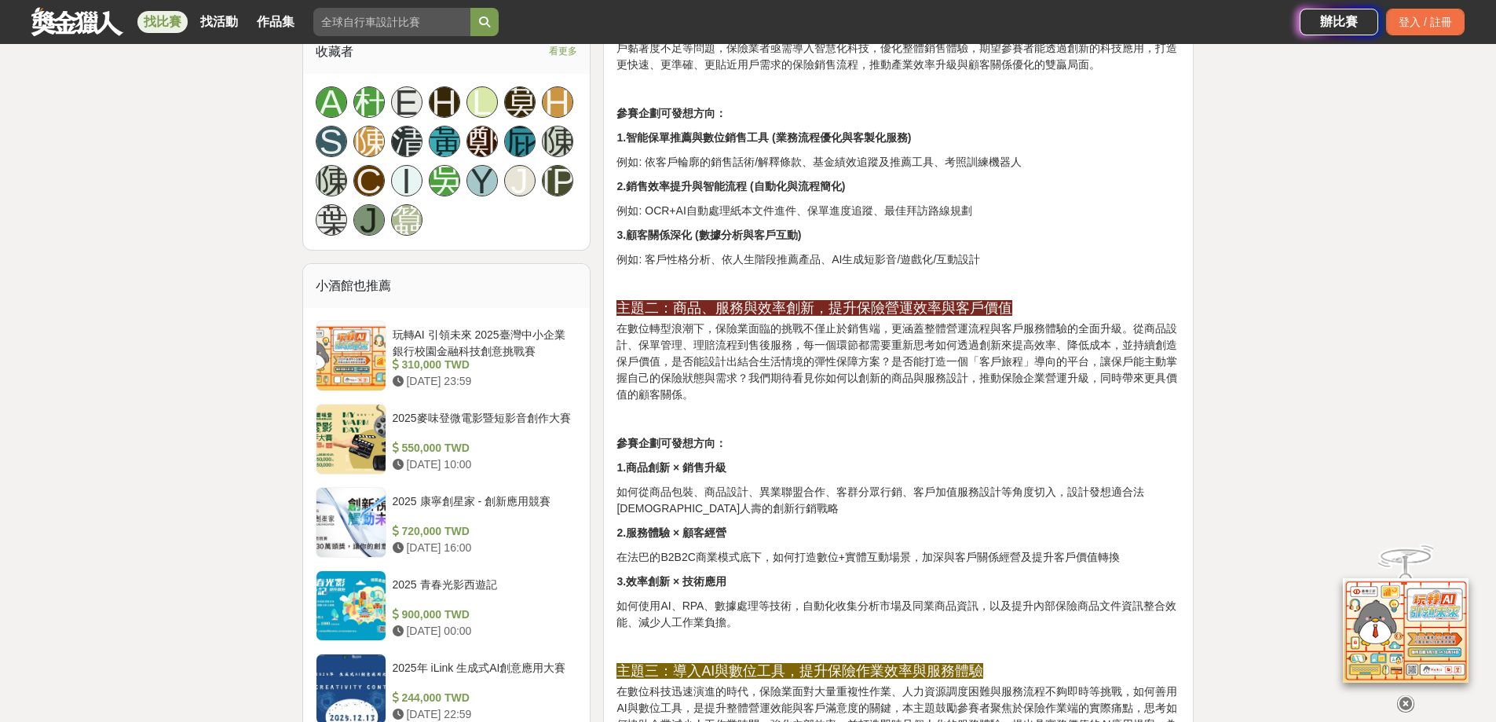
scroll to position [1457, 0]
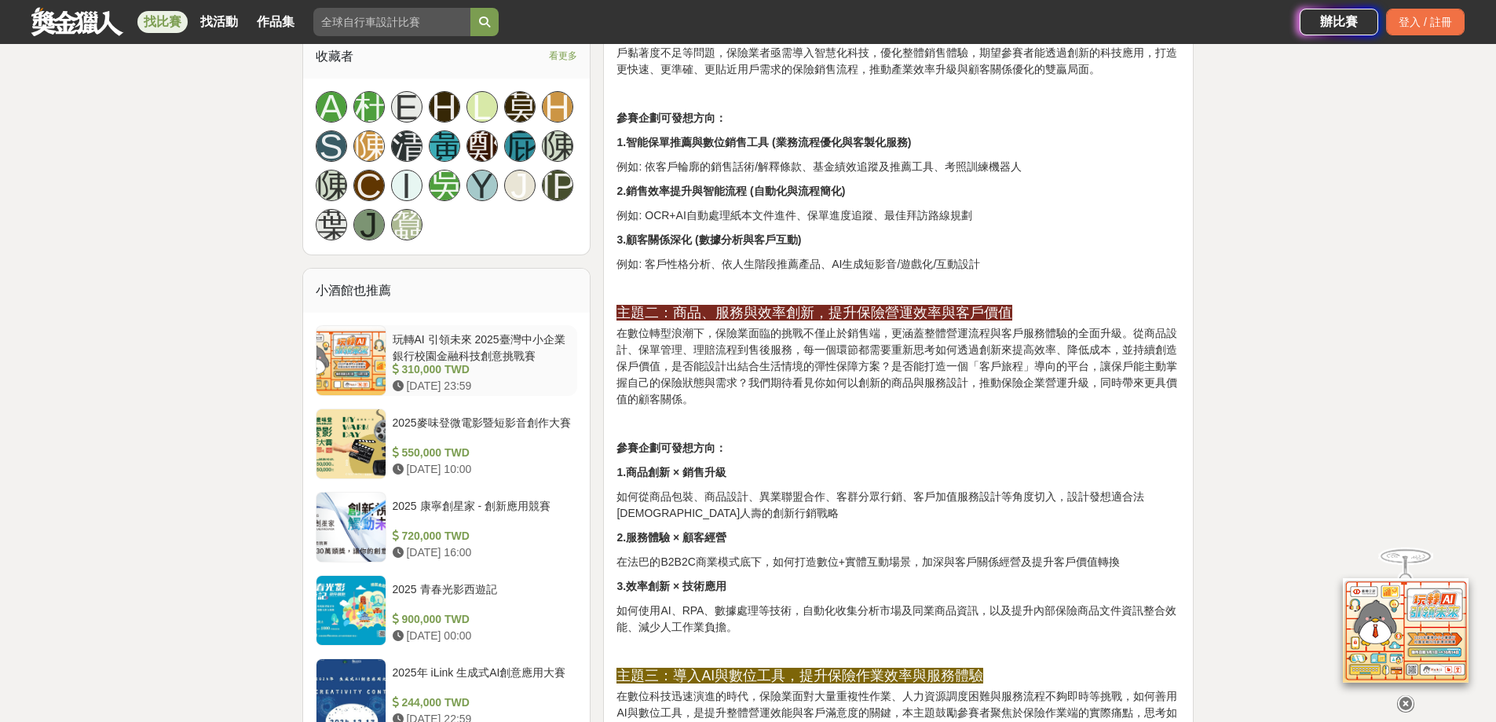
click at [520, 349] on div "玩轉AI 引領未來 2025臺灣中小企業銀行校園金融科技創意挑戰賽" at bounding box center [482, 346] width 179 height 30
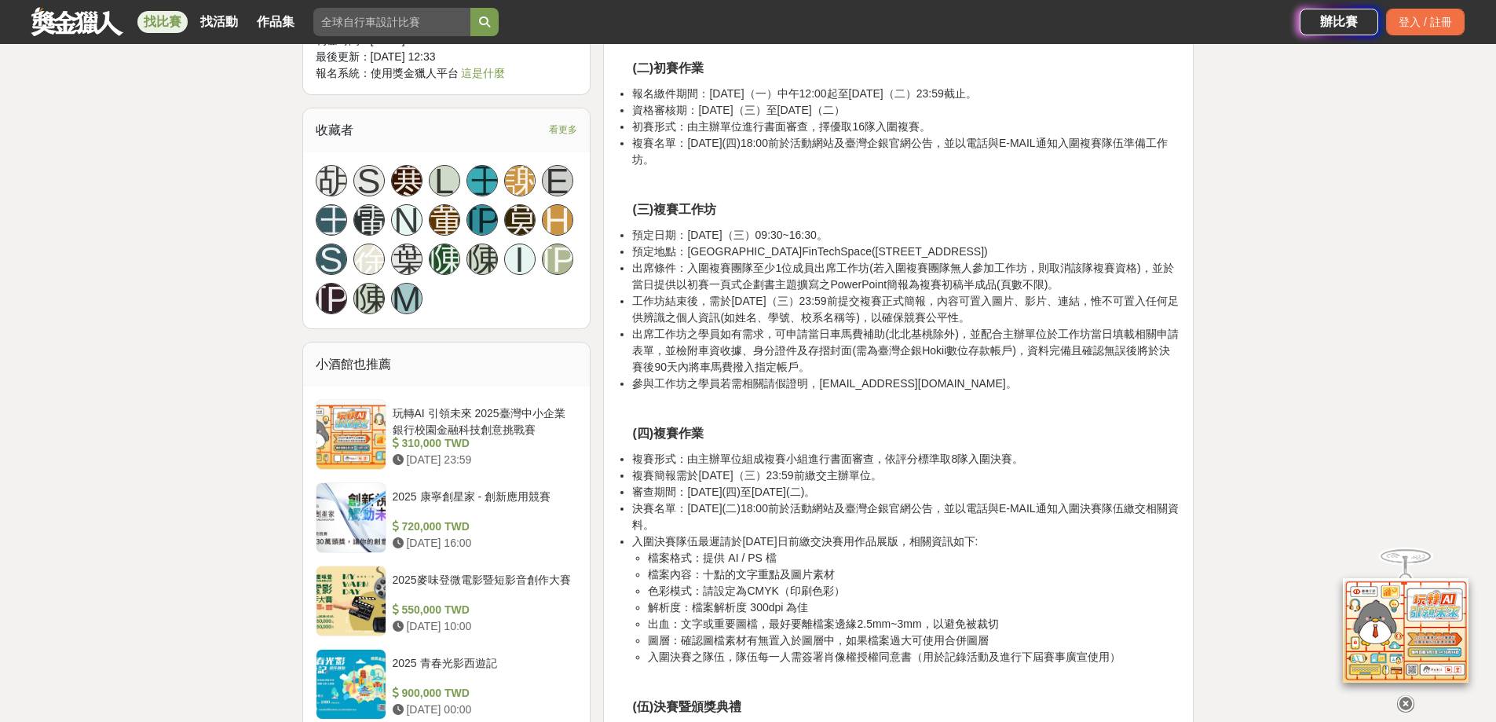
scroll to position [1492, 0]
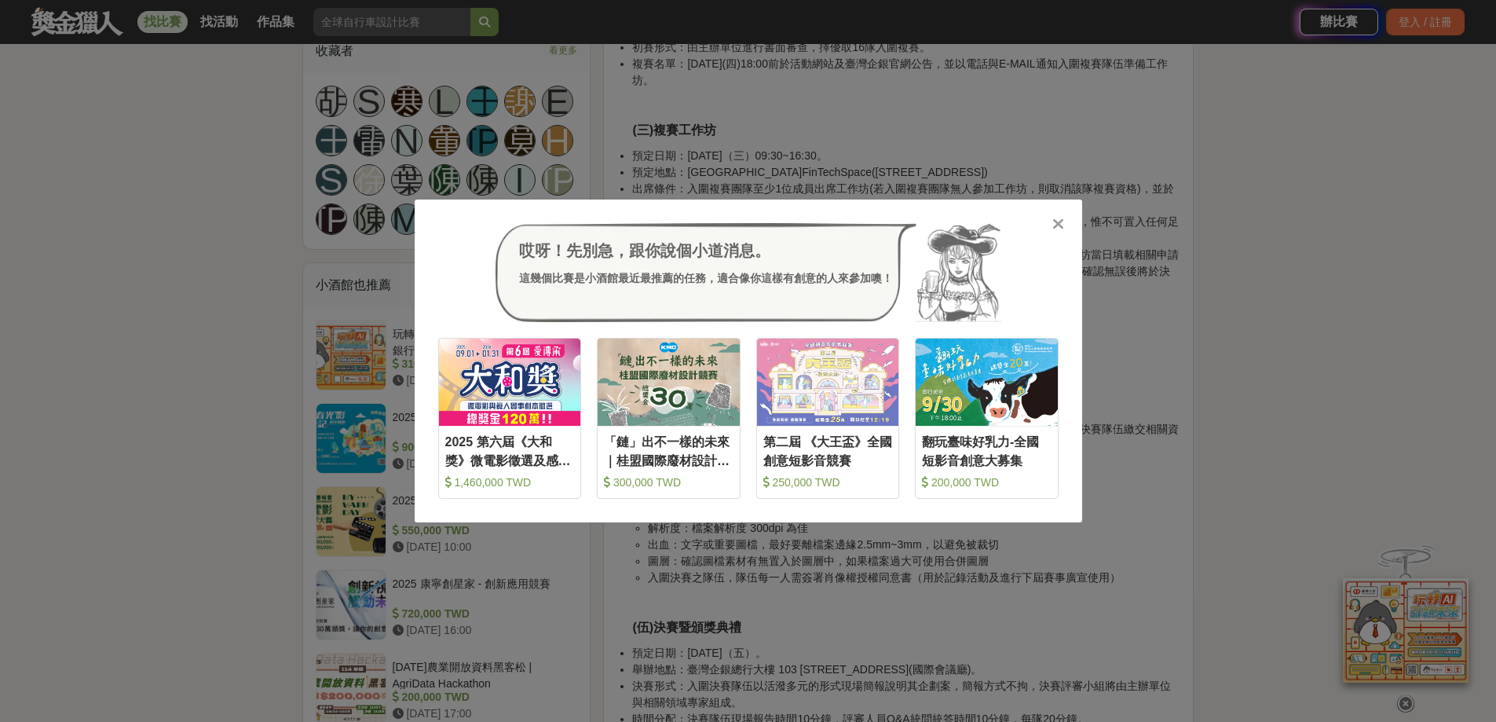
click at [1063, 220] on icon at bounding box center [1058, 224] width 12 height 16
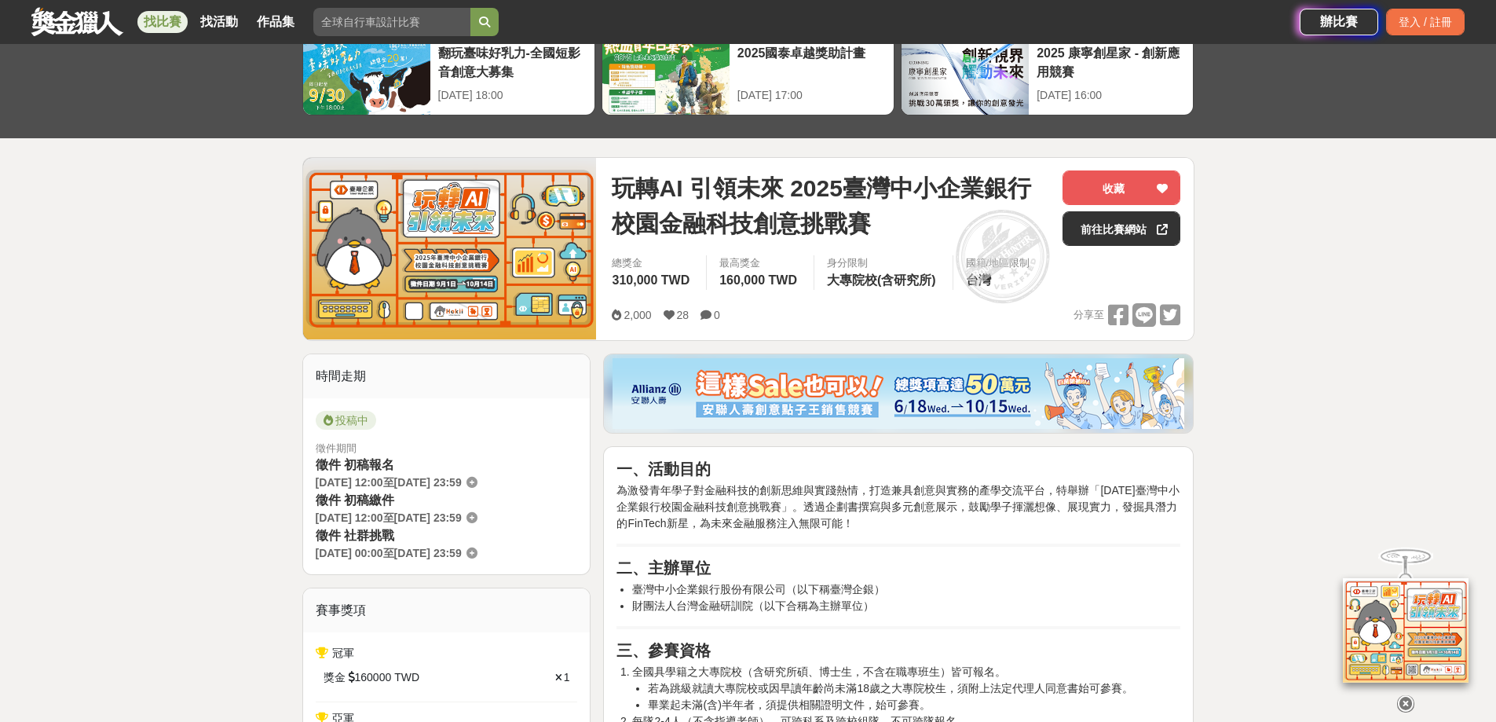
scroll to position [0, 0]
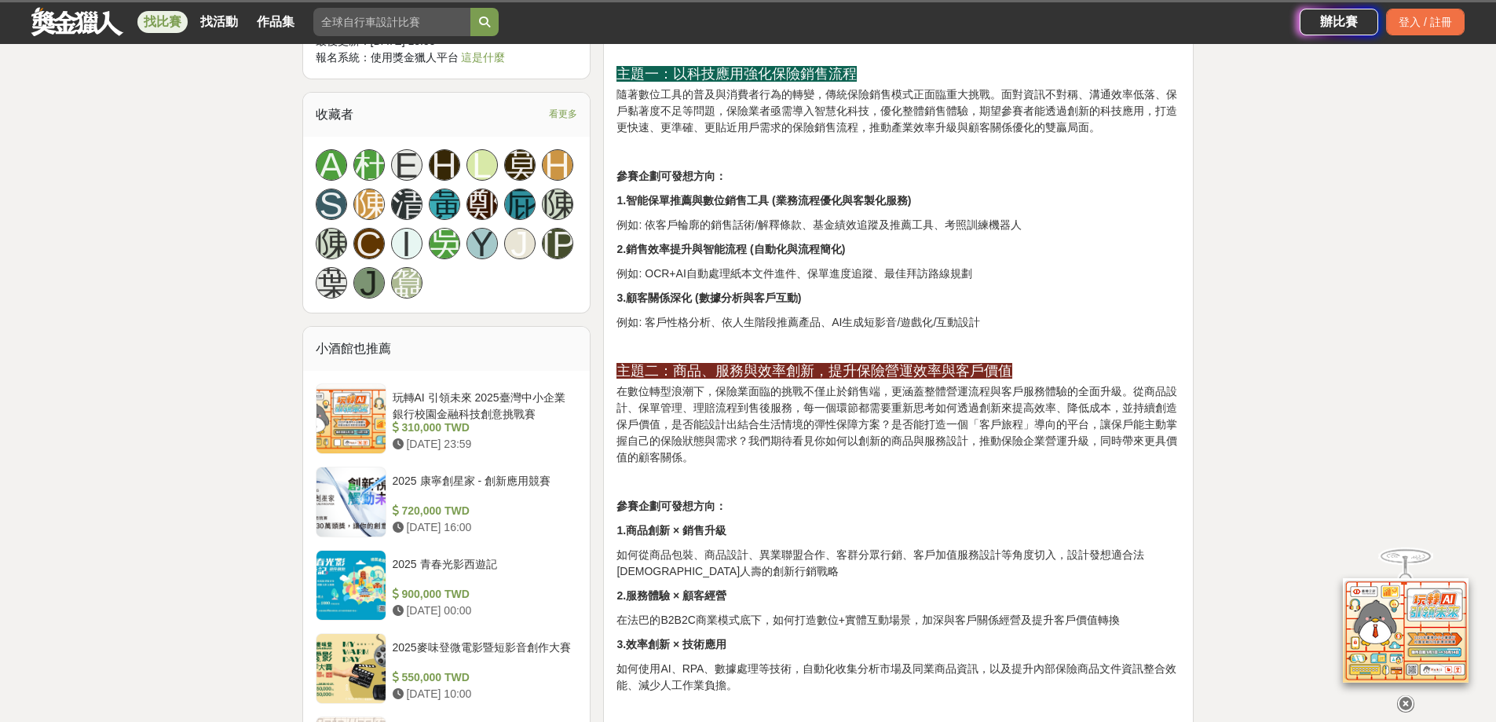
scroll to position [1457, 0]
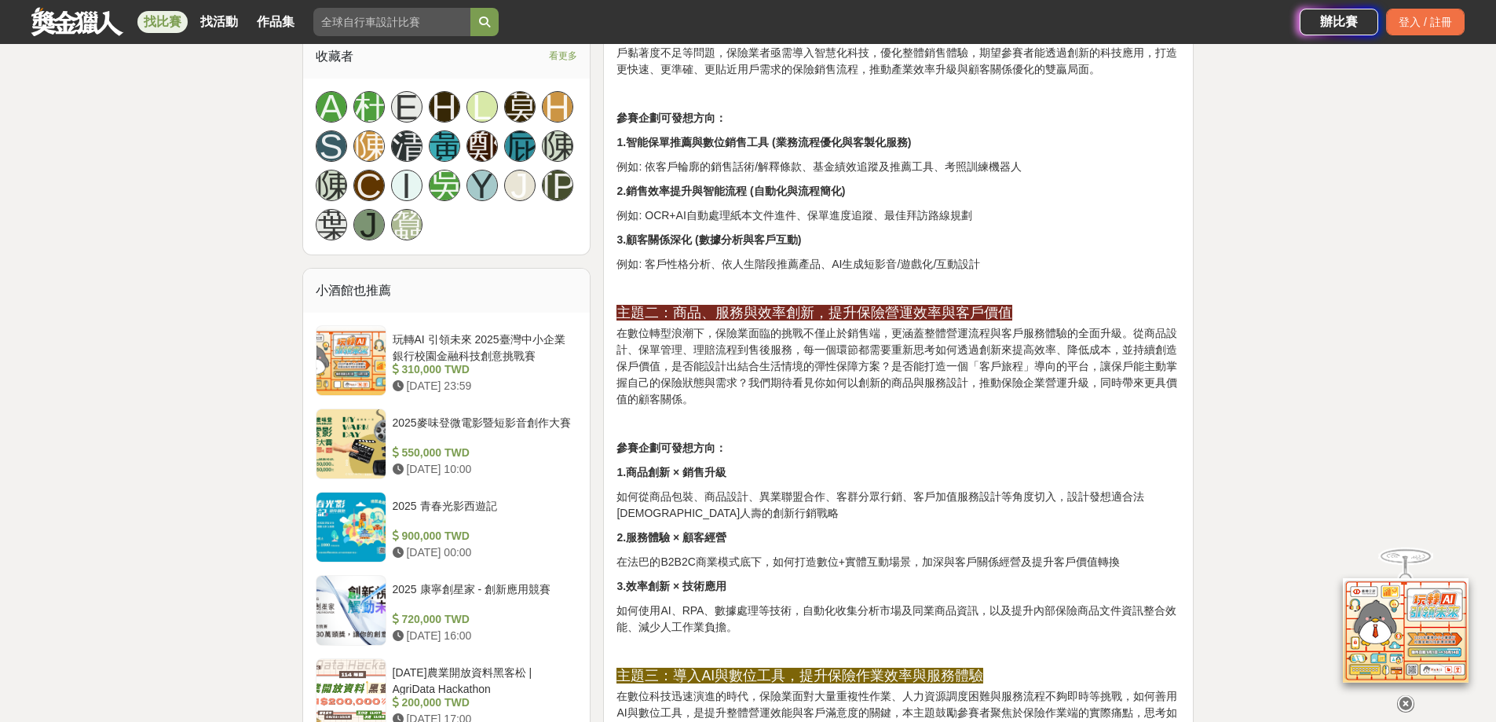
drag, startPoint x: 465, startPoint y: 181, endPoint x: 464, endPoint y: 174, distance: 7.9
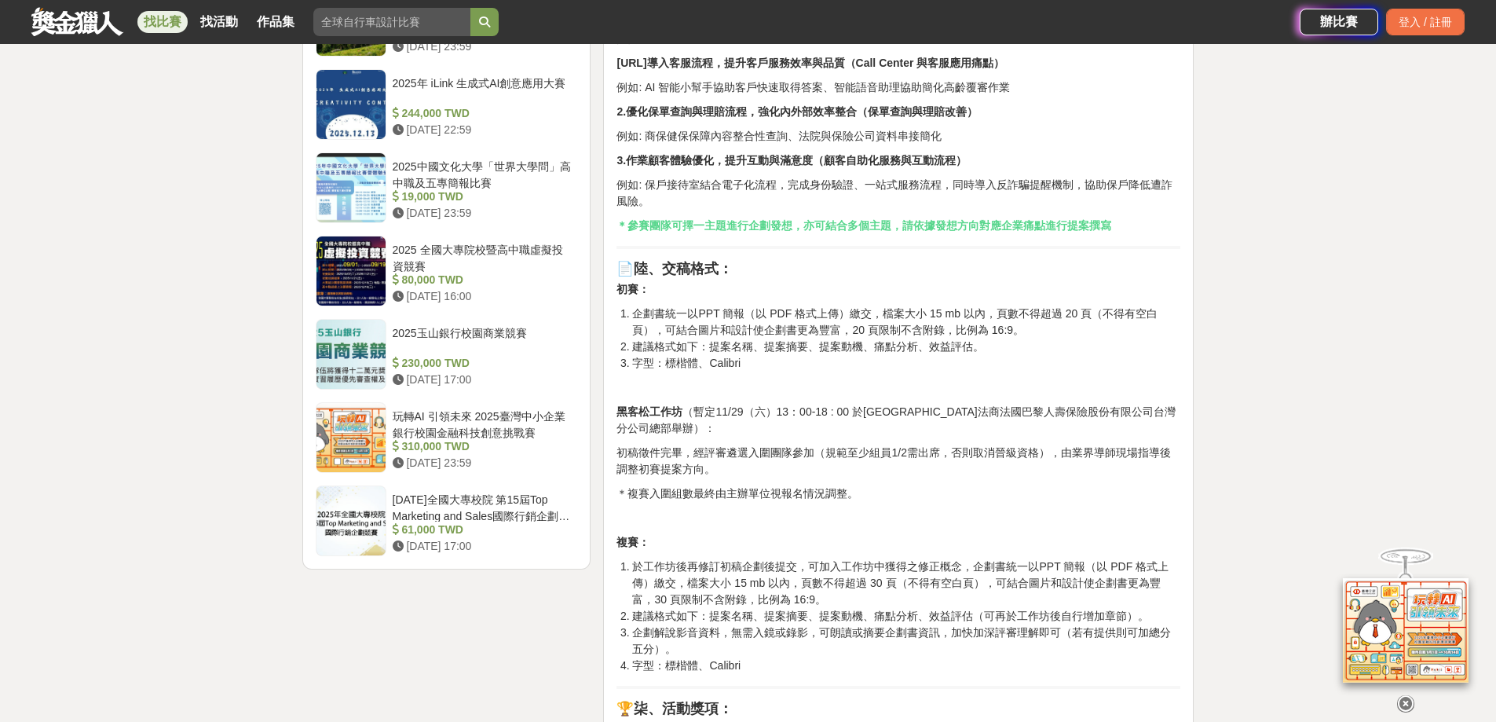
scroll to position [2199, 0]
